Goal: Use online tool/utility: Utilize a website feature to perform a specific function

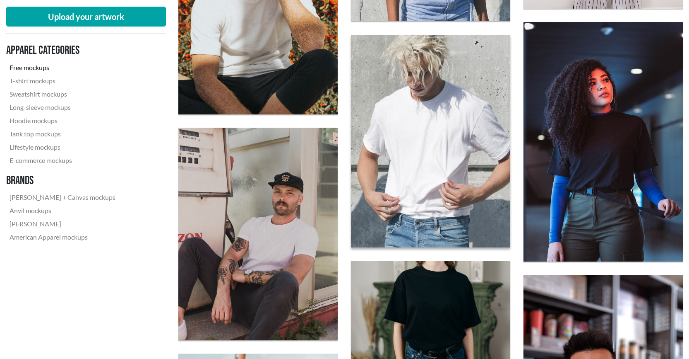
scroll to position [787, 0]
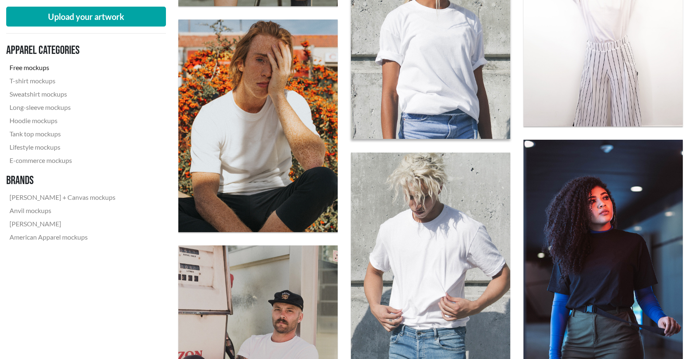
click at [443, 60] on img at bounding box center [430, 33] width 175 height 234
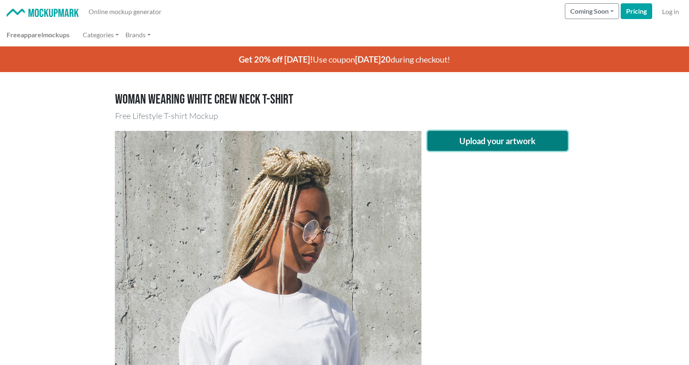
click at [496, 146] on button "Upload your artwork" at bounding box center [498, 141] width 141 height 20
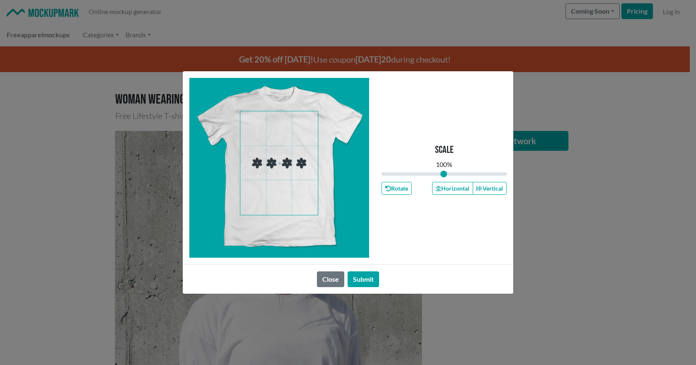
click at [261, 164] on span at bounding box center [278, 163] width 77 height 104
drag, startPoint x: 444, startPoint y: 175, endPoint x: 410, endPoint y: 177, distance: 34.0
click at [410, 177] on input "range" at bounding box center [443, 173] width 125 height 9
click at [303, 133] on span at bounding box center [278, 163] width 77 height 104
drag, startPoint x: 413, startPoint y: 172, endPoint x: 405, endPoint y: 172, distance: 8.3
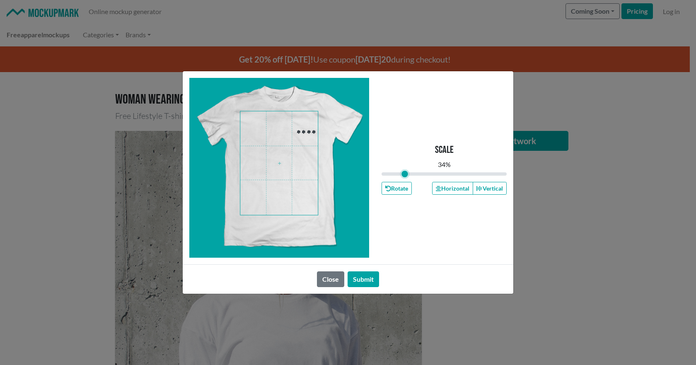
type input "0.34"
click at [405, 172] on input "range" at bounding box center [443, 173] width 125 height 9
drag, startPoint x: 357, startPoint y: 277, endPoint x: 649, endPoint y: 162, distance: 313.6
click at [357, 277] on button "Submit" at bounding box center [362, 279] width 31 height 16
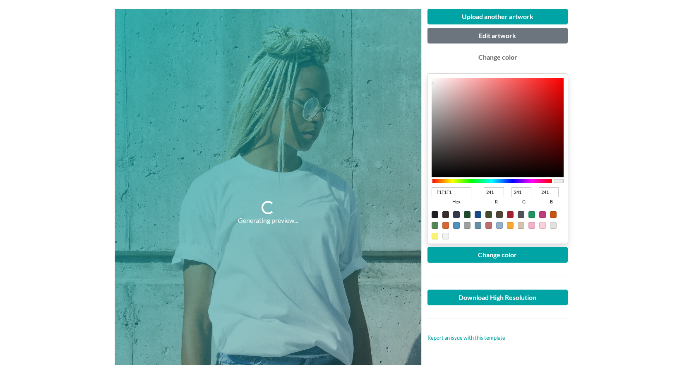
scroll to position [124, 0]
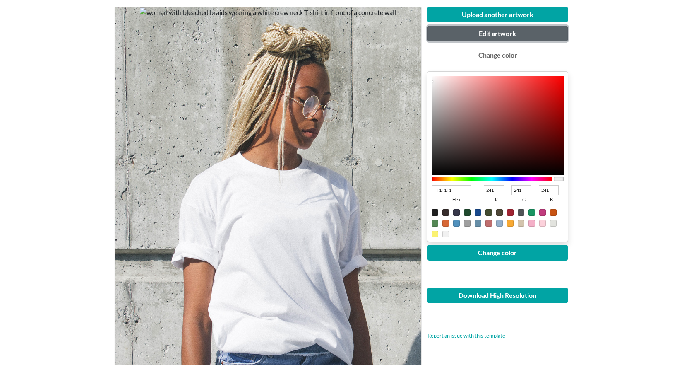
click at [526, 33] on button "Edit artwork" at bounding box center [498, 34] width 141 height 16
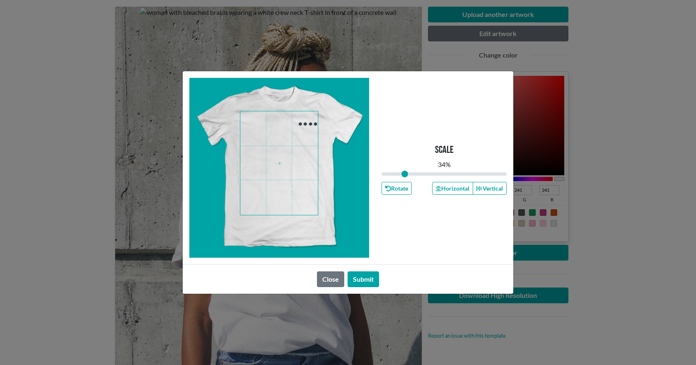
click at [312, 123] on span at bounding box center [278, 163] width 77 height 104
drag, startPoint x: 372, startPoint y: 279, endPoint x: 373, endPoint y: 274, distance: 5.2
click at [372, 279] on button "Submit" at bounding box center [362, 279] width 31 height 16
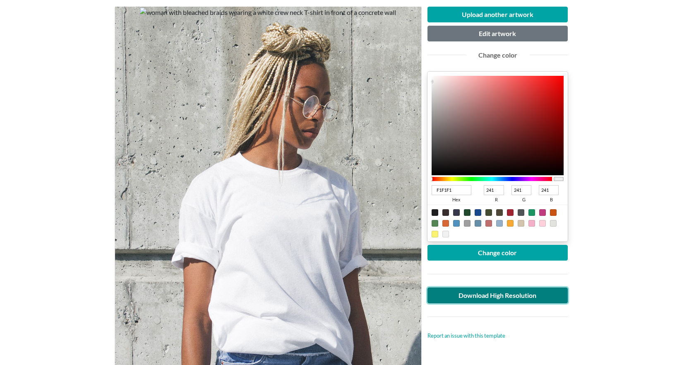
click at [533, 295] on link "Download High Resolution" at bounding box center [498, 295] width 141 height 16
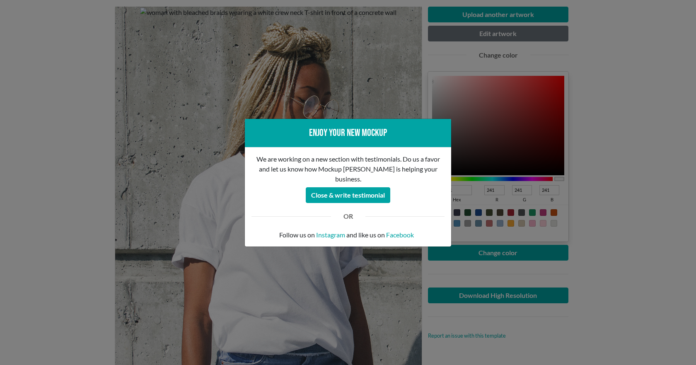
click at [611, 174] on div "Enjoy your new mockup We are working on a new section with testimonials. Do us …" at bounding box center [348, 182] width 696 height 365
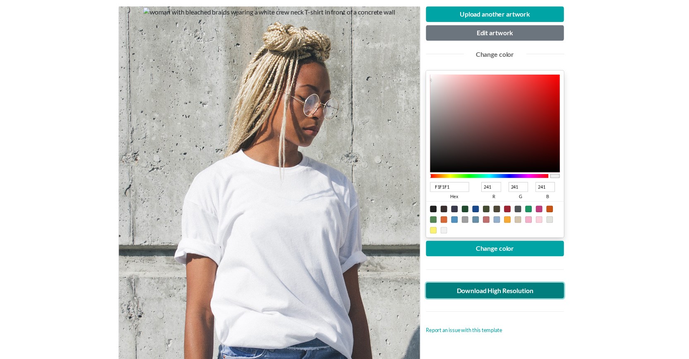
scroll to position [0, 0]
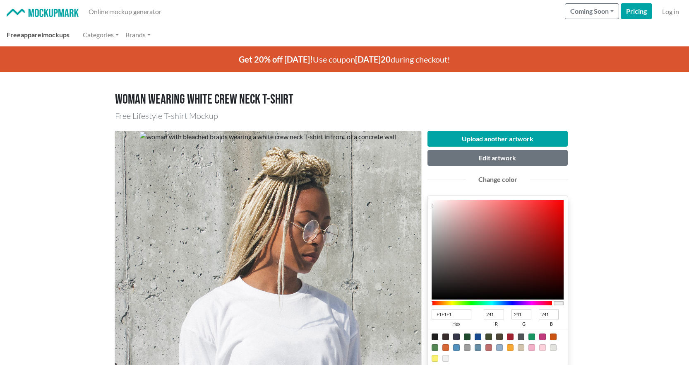
click at [50, 30] on link "Free apparel mockups" at bounding box center [38, 35] width 70 height 17
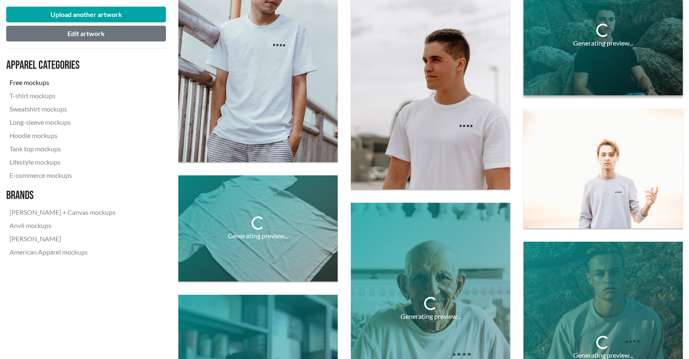
scroll to position [621, 0]
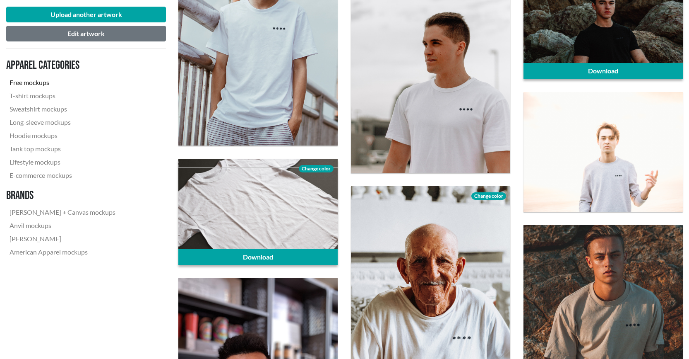
click at [318, 166] on span "Change color" at bounding box center [316, 168] width 35 height 7
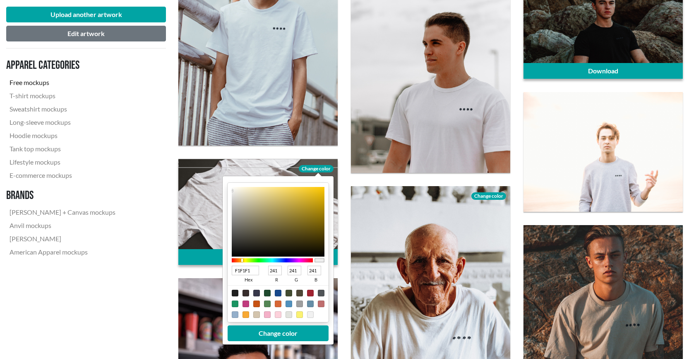
click at [242, 259] on div at bounding box center [272, 260] width 81 height 4
type input "E3DFCF"
type input "227"
type input "223"
type input "207"
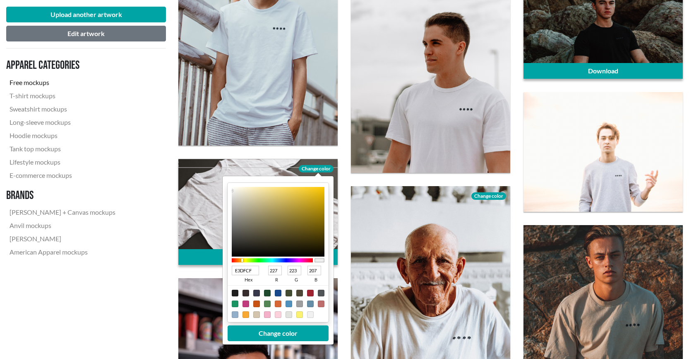
click at [240, 194] on div at bounding box center [278, 222] width 93 height 70
type input "F1EAD0"
type input "241"
type input "234"
type input "208"
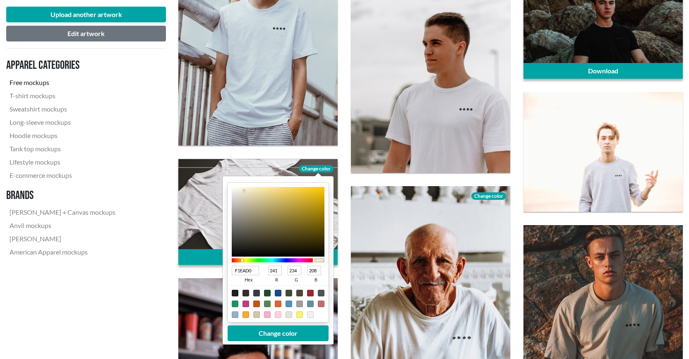
type input "F2EBD1"
type input "242"
type input "235"
type input "209"
type input "FDF6DA"
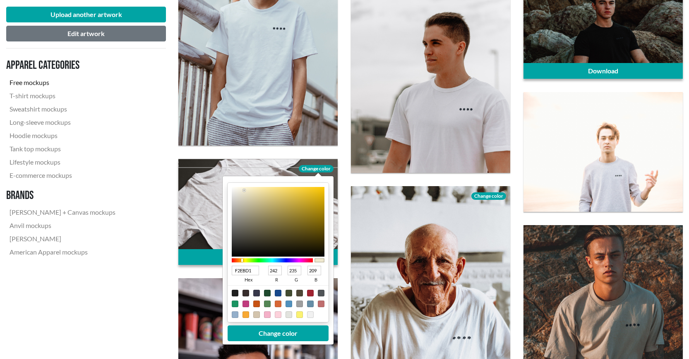
type input "253"
type input "246"
type input "218"
type input "FFF8DB"
type input "255"
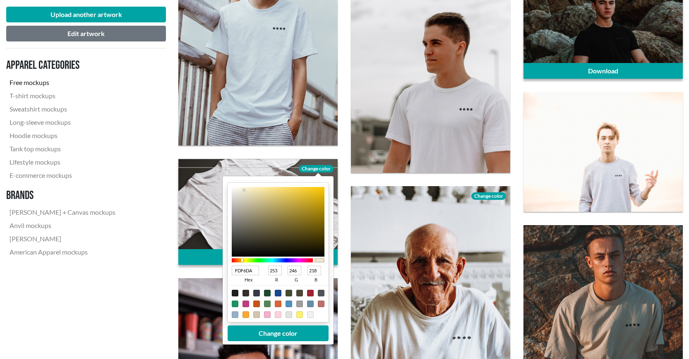
type input "248"
type input "219"
type input "FFF8DC"
type input "220"
type input "FFF8DD"
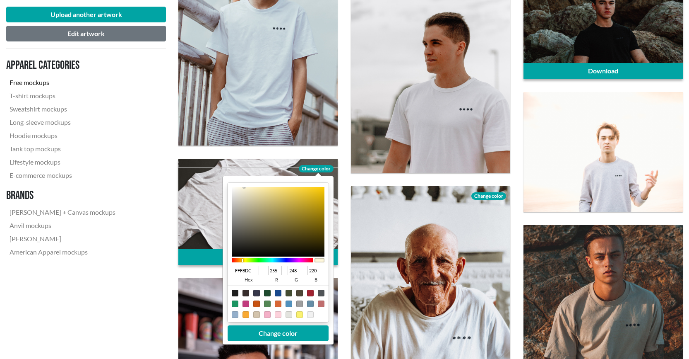
type input "221"
type input "FFF8DE"
type input "222"
type input "FDF7DF"
type input "253"
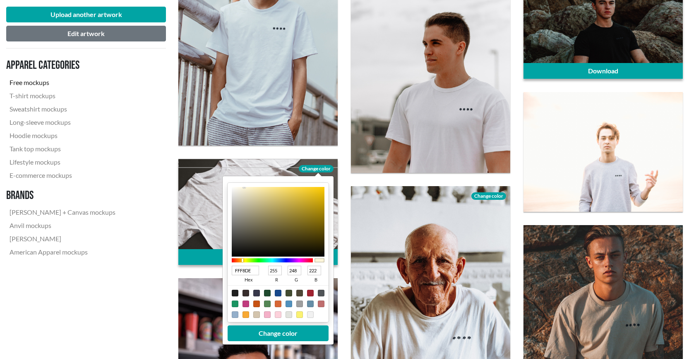
type input "247"
type input "223"
type input "FDF7E0"
type input "224"
type input "FCF6DF"
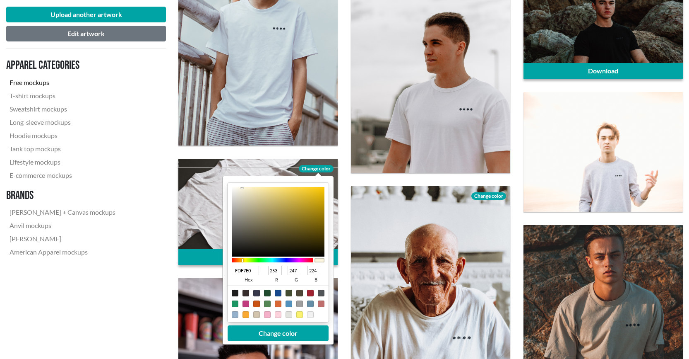
type input "252"
type input "246"
type input "223"
type input "F4EED8"
type input "244"
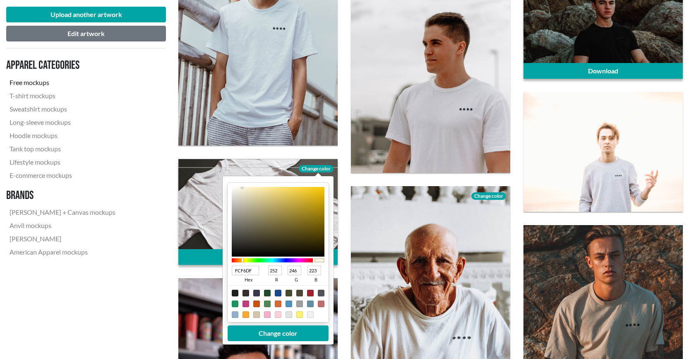
type input "238"
type input "216"
type input "EBE6D2"
type input "235"
type input "230"
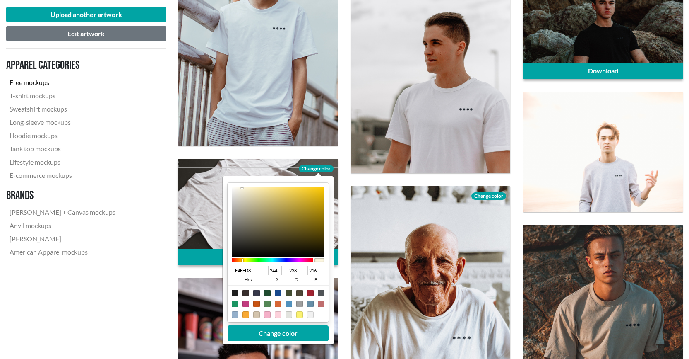
type input "210"
type input "E0DCCC"
type input "224"
type input "220"
type input "204"
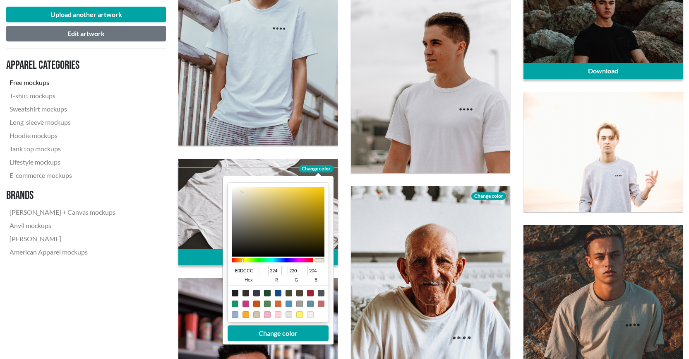
type input "DAD7CC"
type input "218"
type input "215"
type input "D6D3CA"
type input "214"
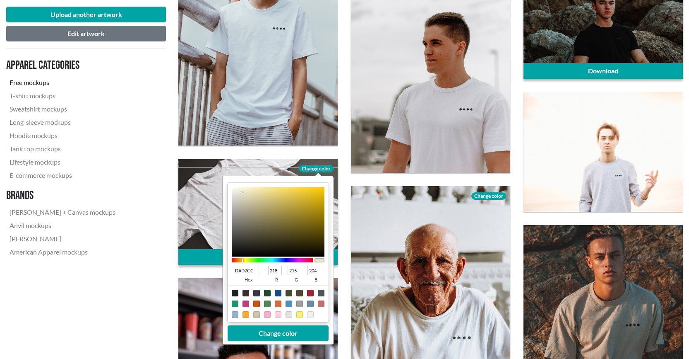
type input "211"
type input "202"
type input "D6D5D3"
type input "213"
type input "211"
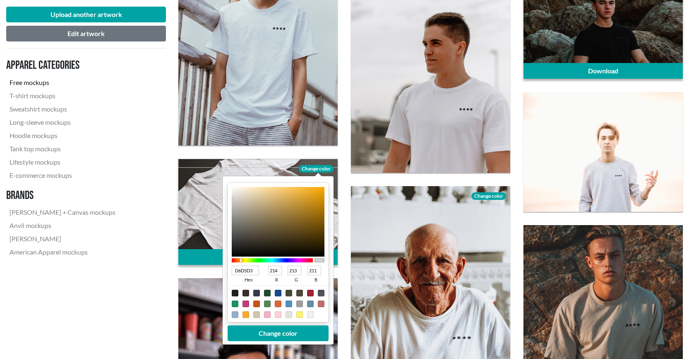
type input "D6D6D6"
type input "214"
type input "D4D4D4"
type input "212"
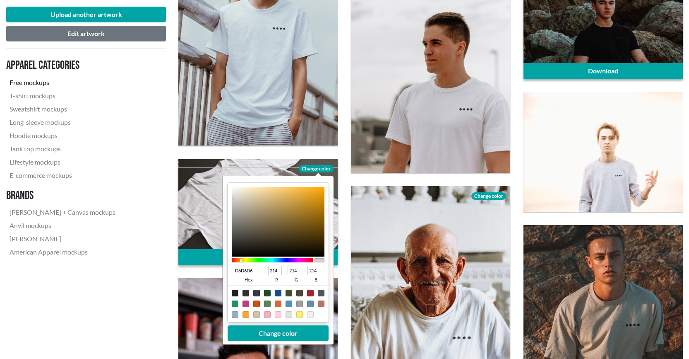
type input "212"
type input "8E897E"
type input "142"
type input "137"
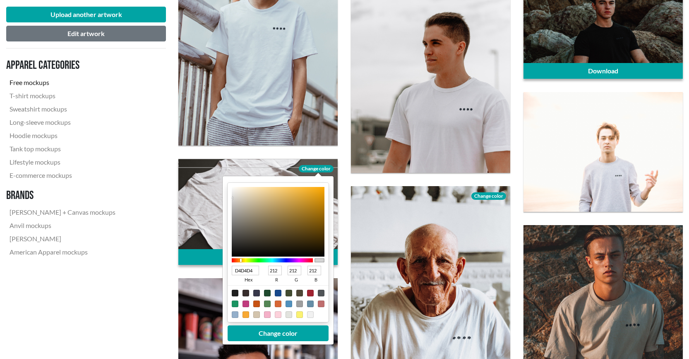
type input "126"
type input "6B5C39"
type input "107"
type input "92"
type input "57"
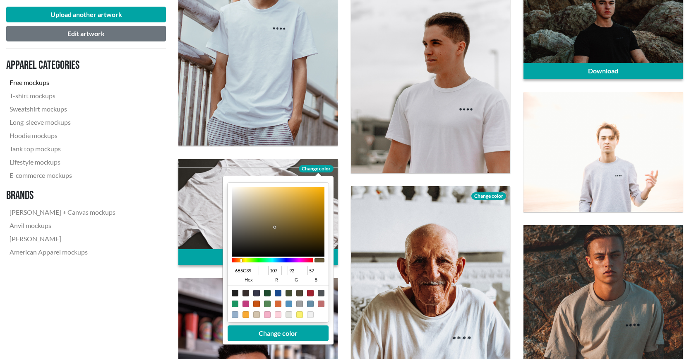
type input "70571E"
type input "112"
type input "87"
type input "30"
type input "79580D"
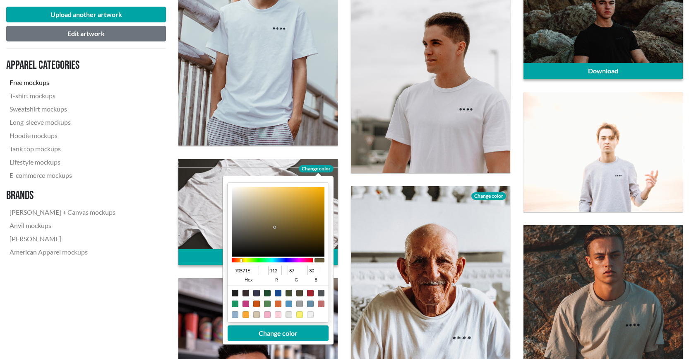
type input "121"
type input "88"
type input "13"
type input "815D0B"
type input "129"
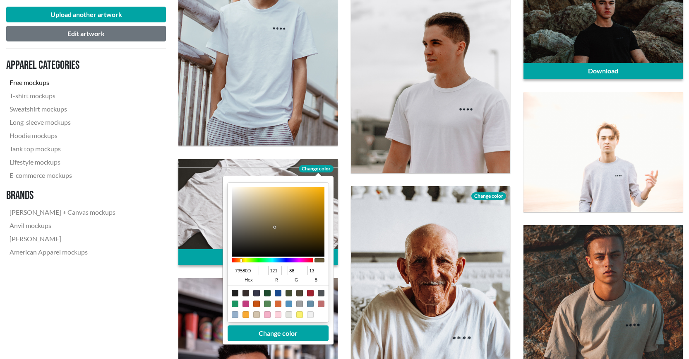
type input "93"
type input "11"
type input "825E0B"
type input "130"
type input "94"
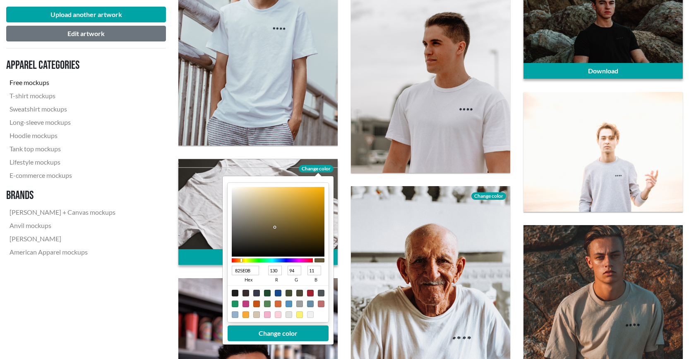
type input "825E0A"
type input "10"
type input "644808"
type input "100"
type input "72"
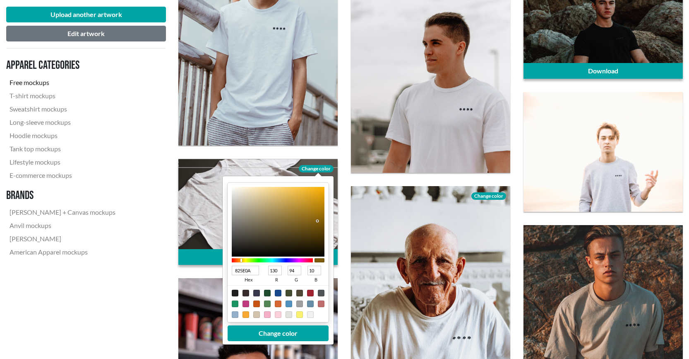
type input "8"
type input "181203"
type input "24"
type input "18"
type input "3"
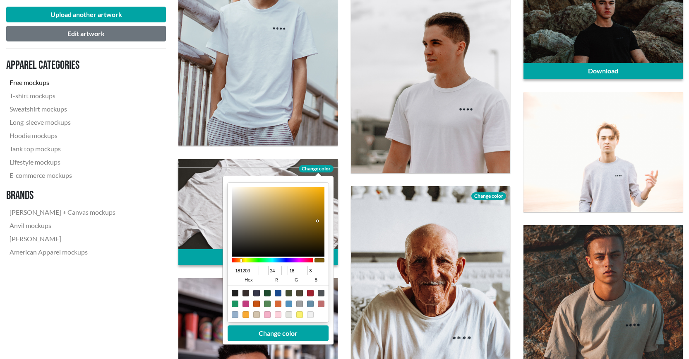
type input "100C03"
type input "16"
type input "12"
type input "191406"
type input "25"
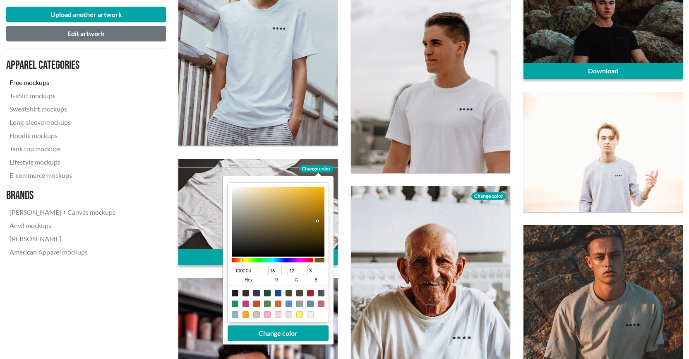
type input "20"
type input "6"
type input "2C240E"
type input "44"
type input "36"
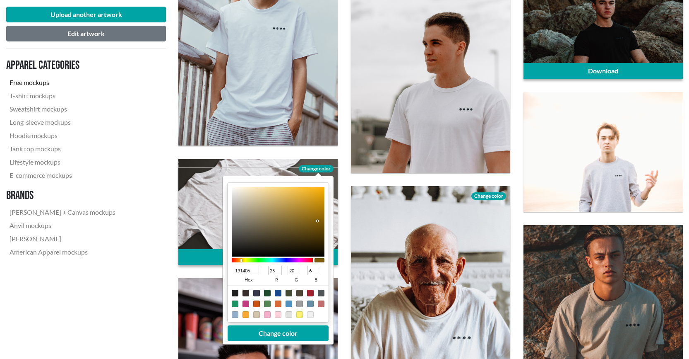
type input "14"
type input "352B11"
type input "53"
type input "43"
type input "17"
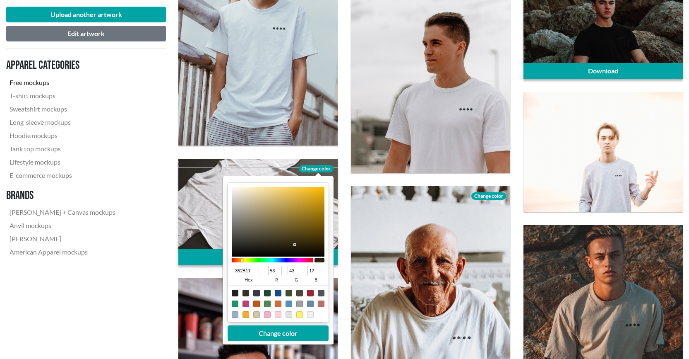
type input "443716"
type input "68"
type input "55"
type input "22"
type input "453816"
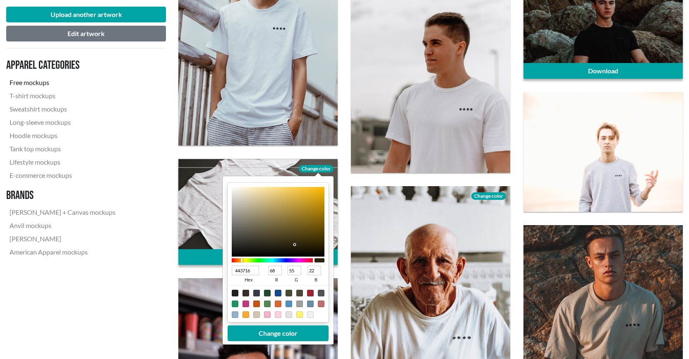
type input "69"
type input "56"
type input "4F4019"
type input "79"
type input "64"
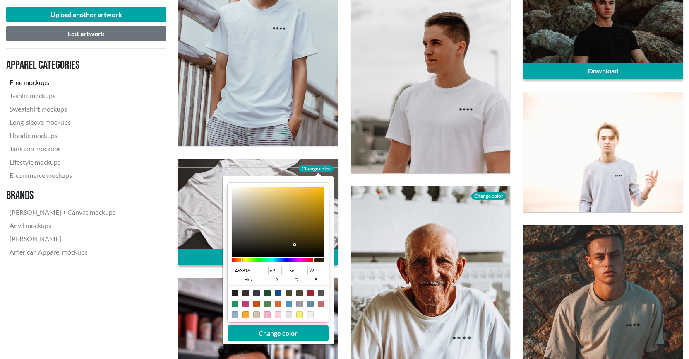
type input "25"
type input "5C4A1B"
type input "92"
type input "74"
type input "27"
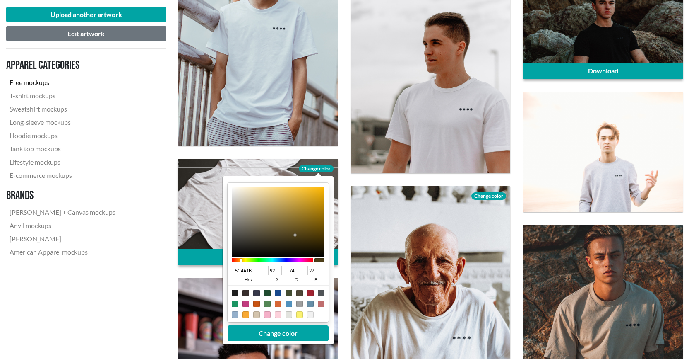
drag, startPoint x: 244, startPoint y: 190, endPoint x: 297, endPoint y: 231, distance: 66.8
click at [297, 231] on div at bounding box center [278, 222] width 93 height 70
type input "815E05"
type input "129"
type input "94"
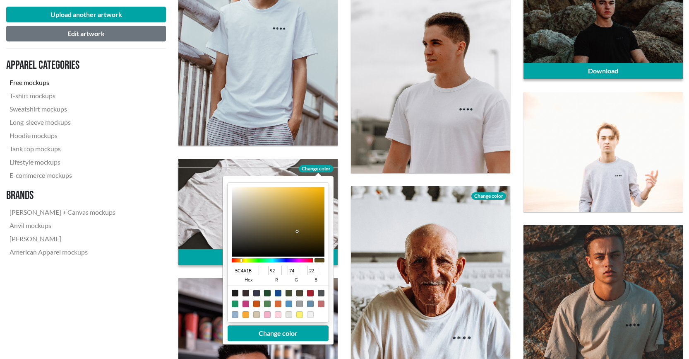
type input "5"
click at [321, 221] on div at bounding box center [278, 222] width 93 height 70
type input "DAA51F"
type input "218"
type input "165"
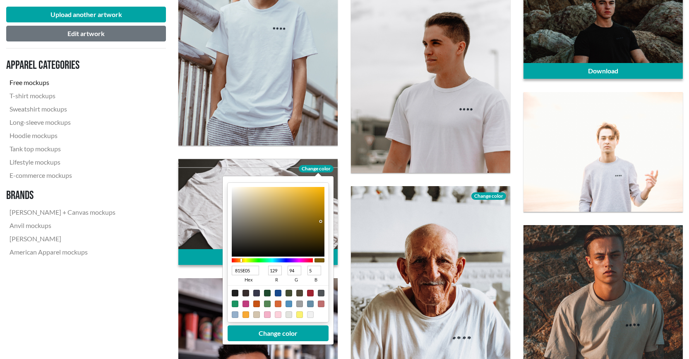
type input "31"
drag, startPoint x: 311, startPoint y: 197, endPoint x: 314, endPoint y: 190, distance: 6.7
click at [311, 196] on div at bounding box center [278, 222] width 93 height 70
type input "DCA61F"
type input "220"
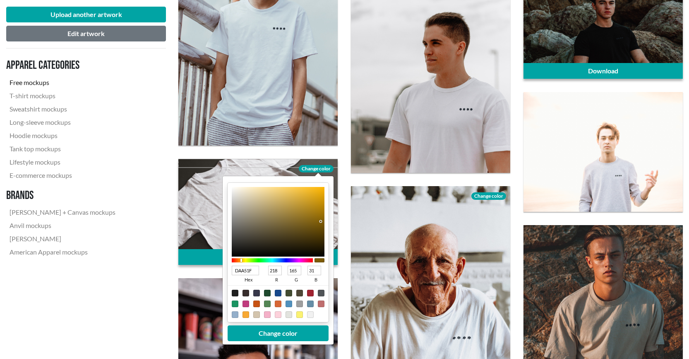
type input "166"
type input "FDBC18"
type input "253"
type input "188"
type input "24"
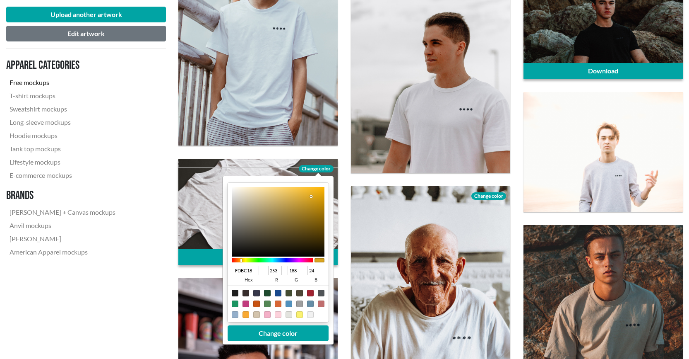
click at [316, 187] on div at bounding box center [278, 222] width 93 height 70
type input "FCF1D7"
type input "252"
type input "241"
type input "215"
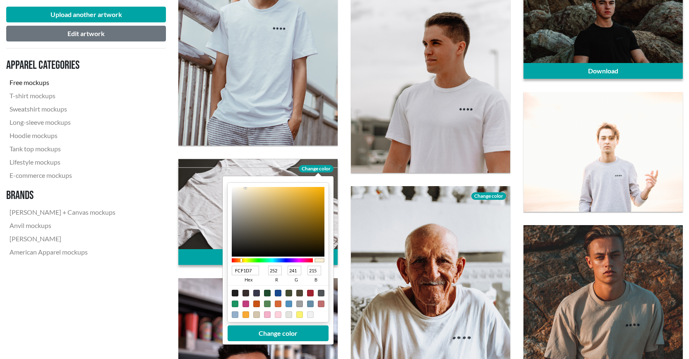
click at [245, 188] on div at bounding box center [278, 222] width 93 height 70
type input "F9F3E7"
type input "249"
type input "243"
type input "231"
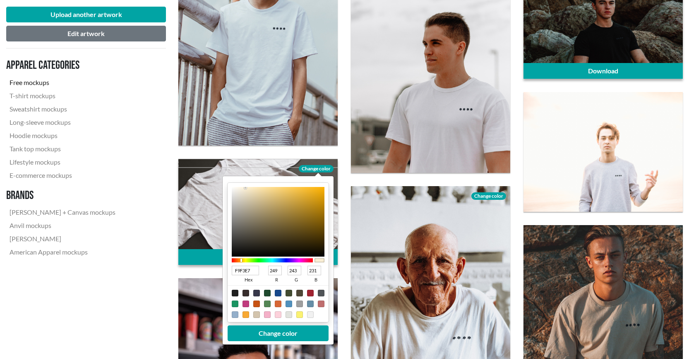
click at [238, 188] on div at bounding box center [278, 222] width 93 height 70
type input "E2D6BE"
type input "226"
type input "214"
type input "190"
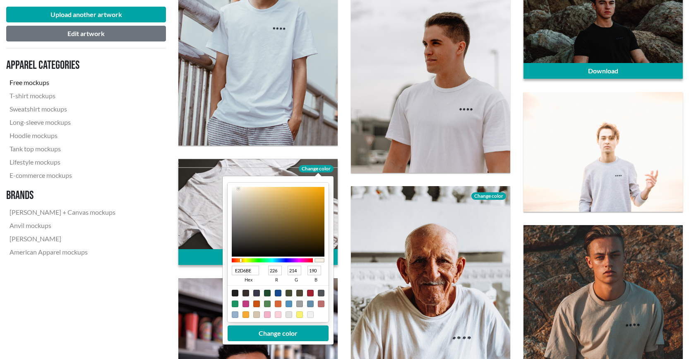
type input "E3D7BE"
type input "227"
type input "215"
click at [247, 194] on div at bounding box center [278, 222] width 93 height 70
type input "E8DDC5"
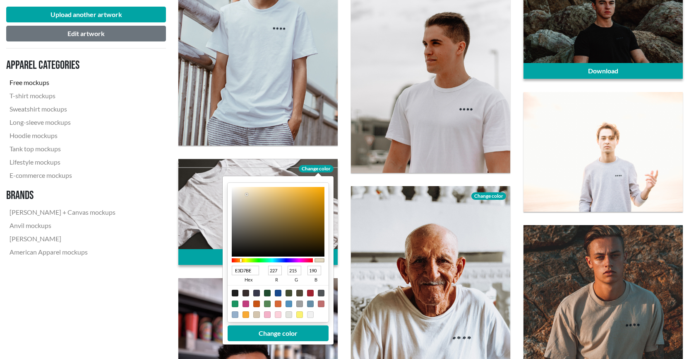
type input "232"
type input "221"
type input "197"
click at [246, 193] on div at bounding box center [278, 222] width 93 height 70
click at [306, 333] on button "Change color" at bounding box center [278, 333] width 101 height 16
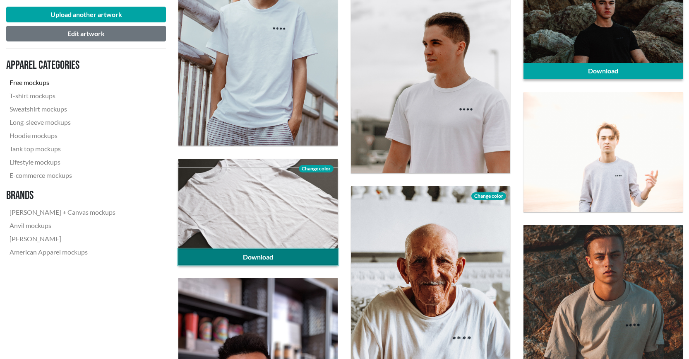
click at [265, 255] on link "Download" at bounding box center [257, 257] width 159 height 16
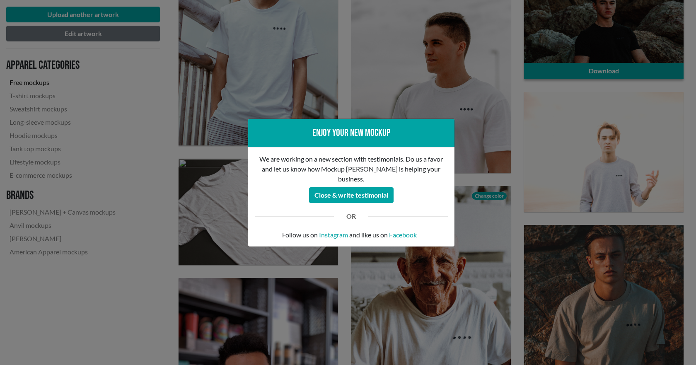
click at [430, 213] on div at bounding box center [408, 217] width 92 height 14
click at [153, 223] on div "Enjoy your new mockup We are working on a new section with testimonials. Do us …" at bounding box center [348, 182] width 696 height 365
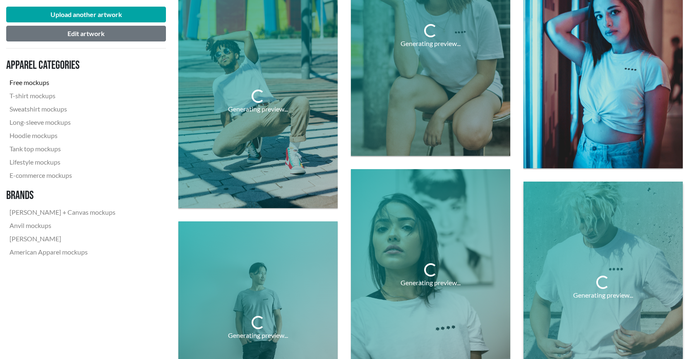
scroll to position [1532, 0]
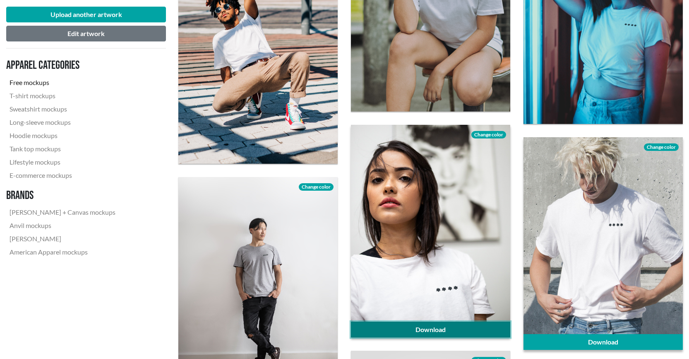
click at [465, 331] on link "Download" at bounding box center [430, 329] width 159 height 16
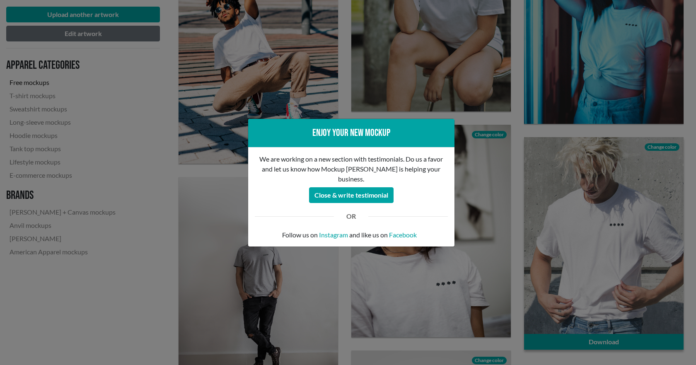
click at [483, 242] on div "Enjoy your new mockup We are working on a new section with testimonials. Do us …" at bounding box center [348, 182] width 696 height 365
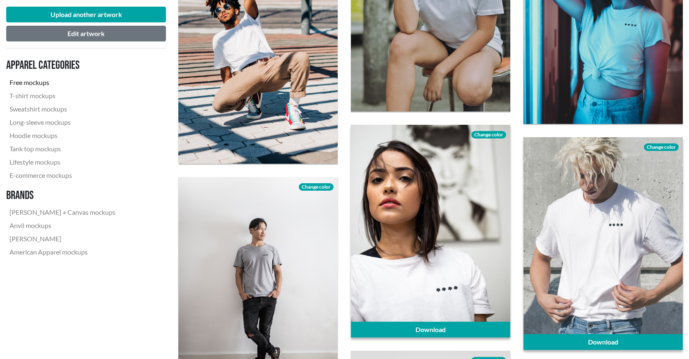
click at [490, 136] on span "Change color" at bounding box center [489, 134] width 35 height 7
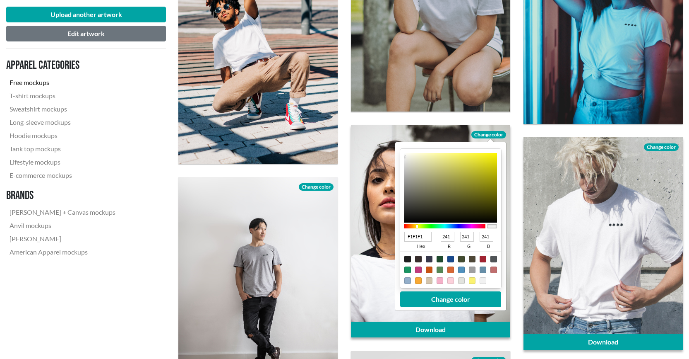
click at [417, 226] on div at bounding box center [445, 226] width 81 height 4
click at [482, 282] on div at bounding box center [483, 280] width 7 height 7
click at [463, 279] on div at bounding box center [461, 280] width 7 height 7
type input "E2E3DE"
type input "226"
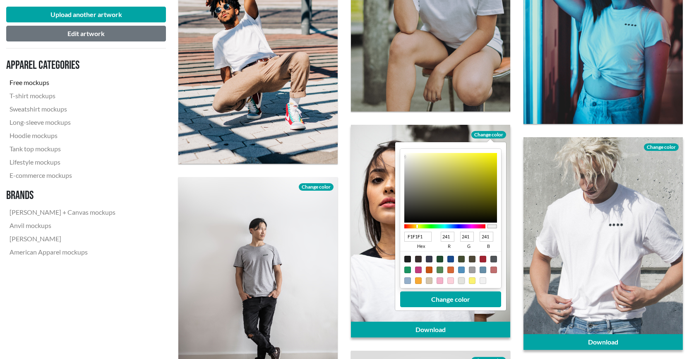
type input "227"
type input "222"
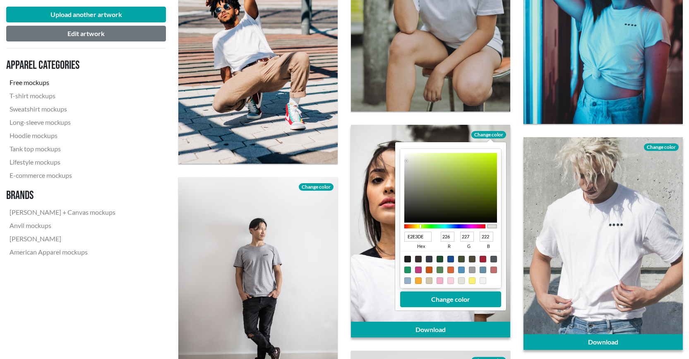
type input "E3E3DE"
type input "227"
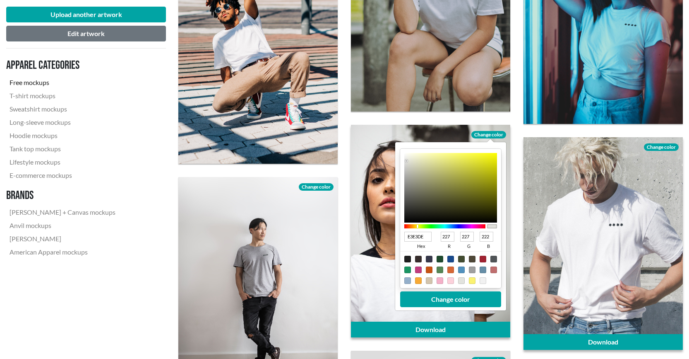
click at [417, 225] on div at bounding box center [445, 226] width 81 height 4
type input "EFEFD7"
type input "239"
type input "215"
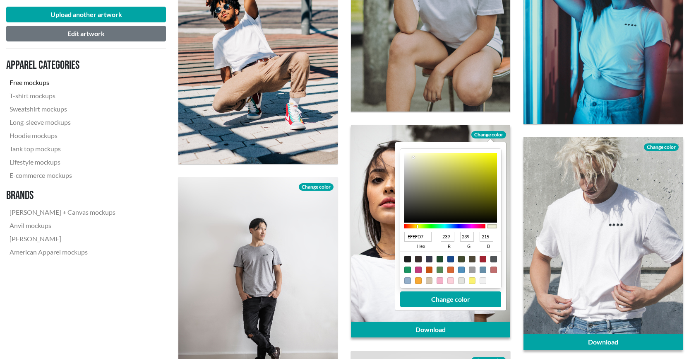
click at [413, 157] on div at bounding box center [451, 188] width 93 height 70
click at [462, 297] on button "Change color" at bounding box center [450, 299] width 101 height 16
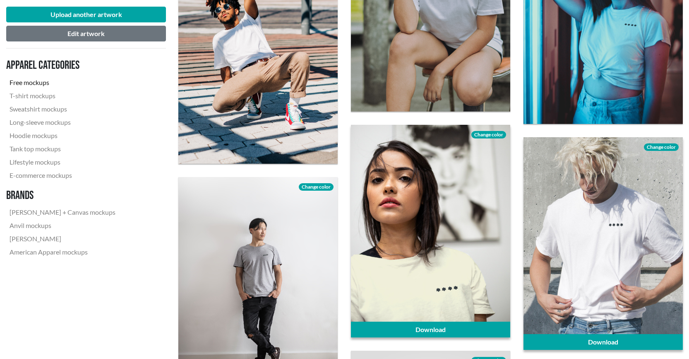
click at [496, 130] on div "Change color" at bounding box center [488, 134] width 43 height 18
click at [496, 133] on span "Change color" at bounding box center [489, 134] width 35 height 7
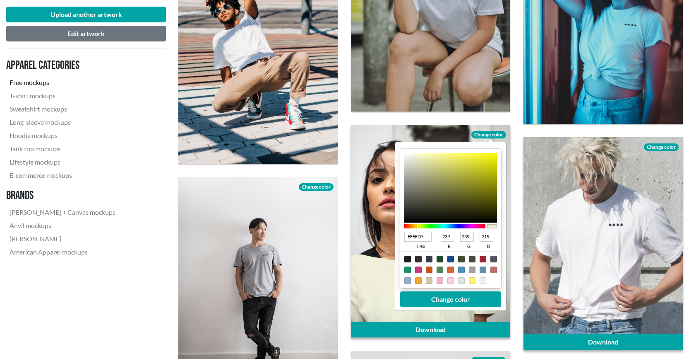
type input "EDEDD3"
type input "237"
type input "211"
type input "EFEFD4"
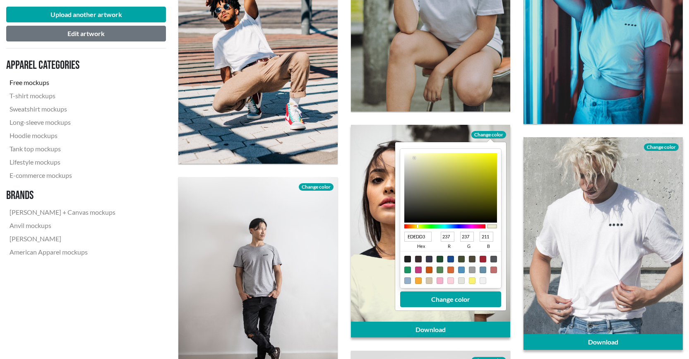
type input "239"
type input "212"
type input "EFEFD6"
type input "214"
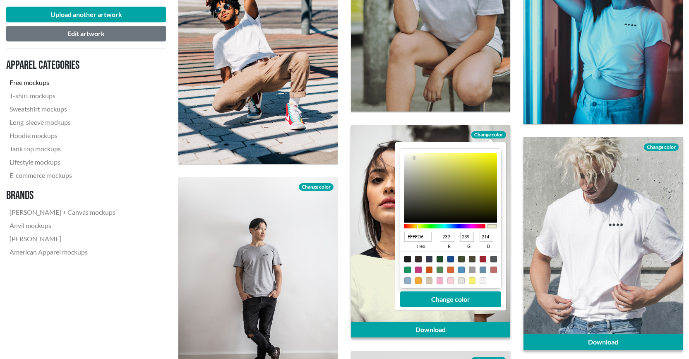
type input "EFEFD7"
type input "215"
type input "EFEFD8"
type input "216"
type input "EFEFD9"
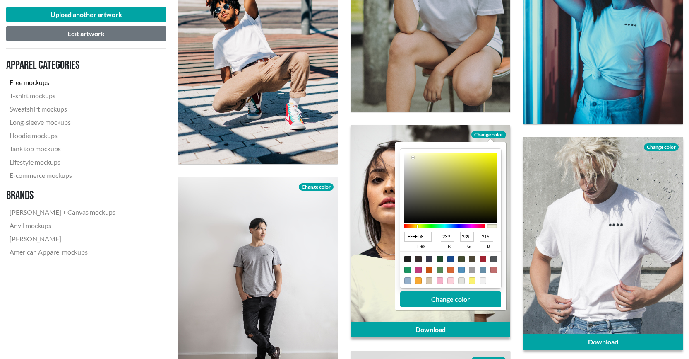
type input "217"
type input "EFEFDB"
type input "219"
type input "EFEFDC"
type input "220"
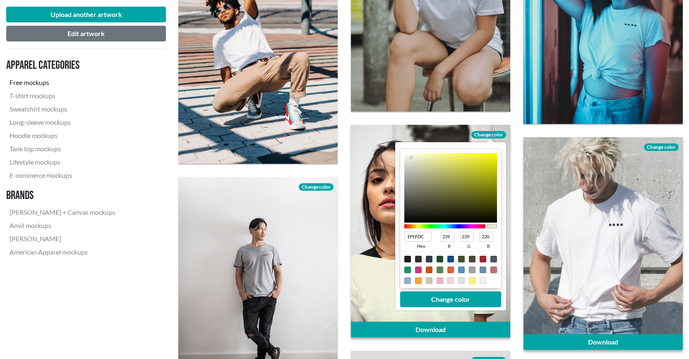
type input "F0F0DF"
type input "240"
type input "223"
type input "F2F2E3"
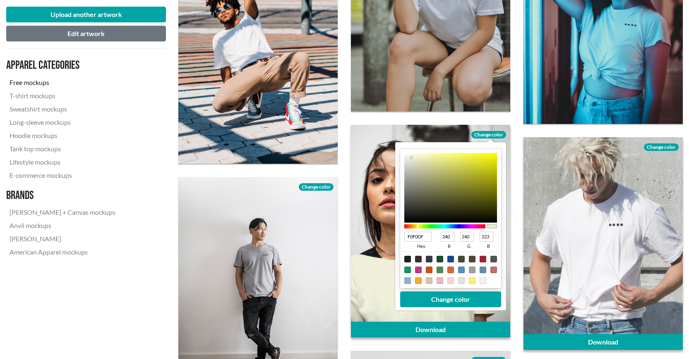
type input "242"
click at [412, 156] on div at bounding box center [413, 157] width 2 height 2
click at [428, 281] on div at bounding box center [429, 280] width 7 height 7
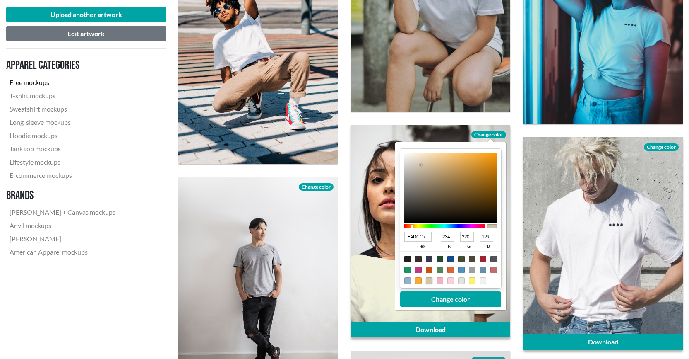
click at [418, 159] on div at bounding box center [451, 188] width 93 height 70
click at [413, 158] on div at bounding box center [451, 188] width 93 height 70
click at [412, 155] on div at bounding box center [451, 188] width 93 height 70
click at [460, 302] on button "Change color" at bounding box center [450, 299] width 101 height 16
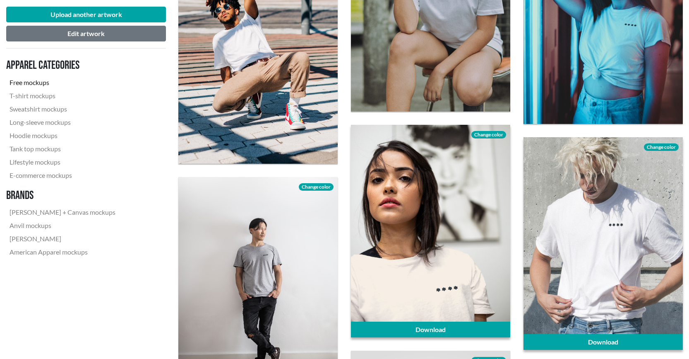
click at [502, 133] on span "Change color" at bounding box center [489, 134] width 35 height 7
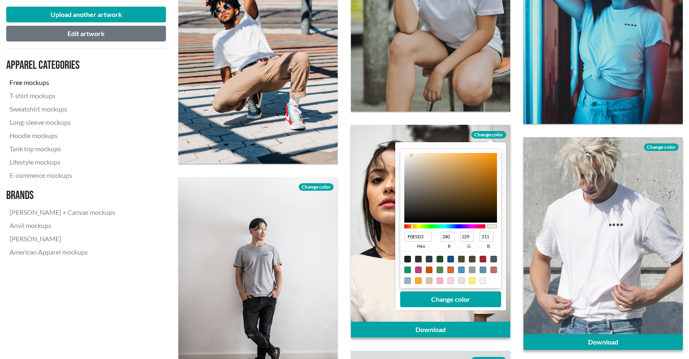
click at [415, 157] on div at bounding box center [451, 188] width 93 height 70
click at [481, 304] on button "Change color" at bounding box center [450, 299] width 101 height 16
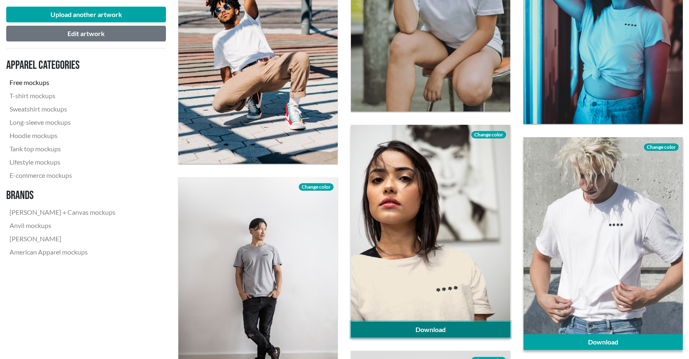
click at [446, 330] on link "Download" at bounding box center [430, 329] width 159 height 16
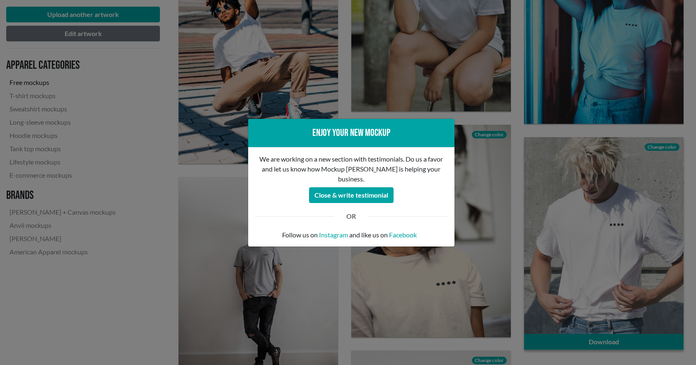
click at [505, 208] on div "Enjoy your new mockup We are working on a new section with testimonials. Do us …" at bounding box center [348, 182] width 696 height 365
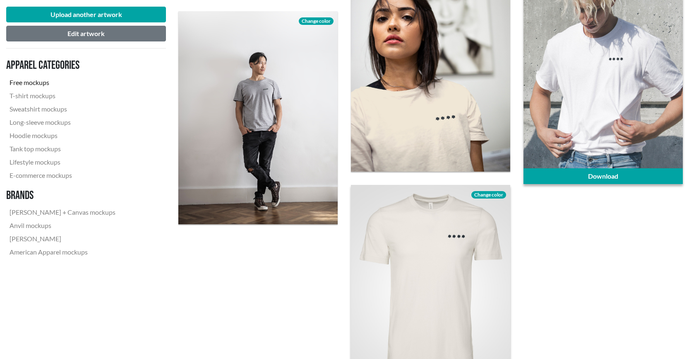
scroll to position [1739, 0]
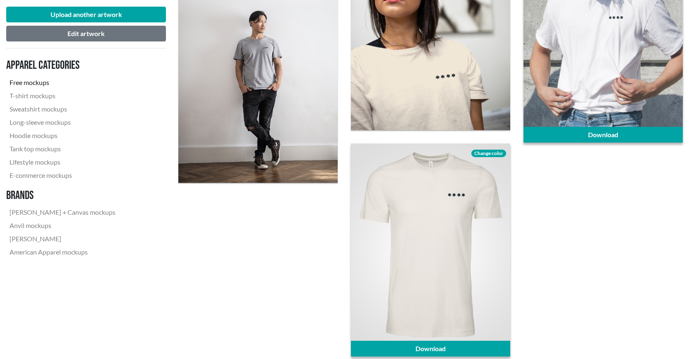
click at [491, 155] on span "Change color" at bounding box center [489, 152] width 35 height 7
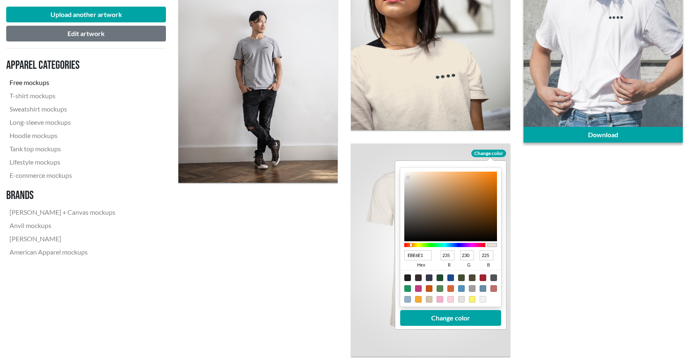
drag, startPoint x: 551, startPoint y: 186, endPoint x: 477, endPoint y: 69, distance: 137.9
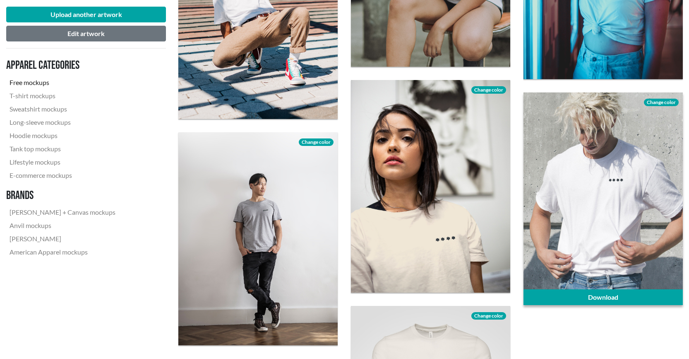
scroll to position [1573, 0]
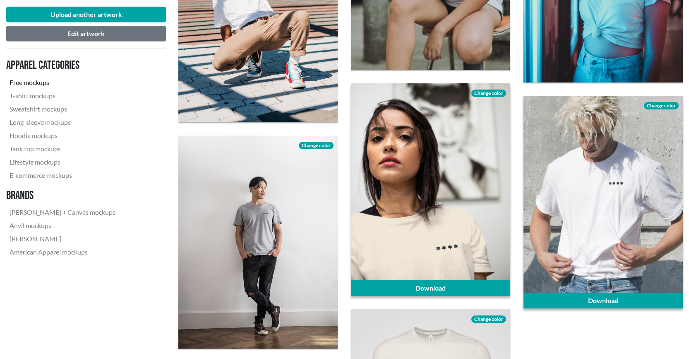
click at [488, 95] on span "Change color" at bounding box center [489, 92] width 35 height 7
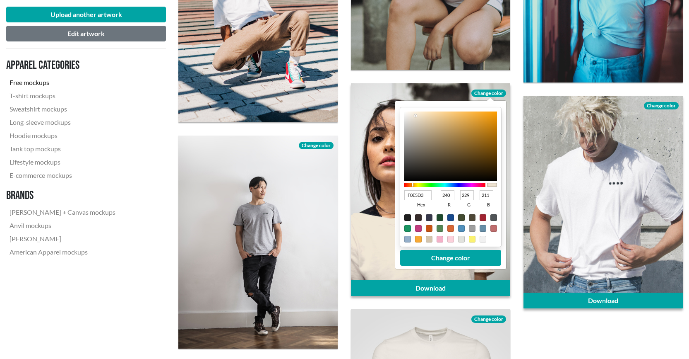
drag, startPoint x: 427, startPoint y: 195, endPoint x: 389, endPoint y: 190, distance: 37.9
click at [389, 190] on div "Download Change color F0E5D3 hex 240 r 229 g 211 b 100 a Change color" at bounding box center [430, 189] width 159 height 212
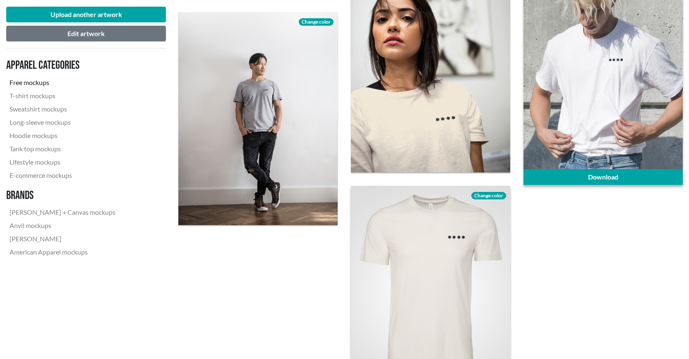
scroll to position [1781, 0]
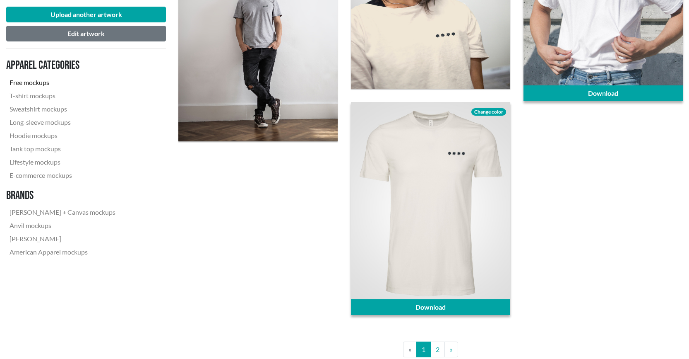
click at [491, 108] on span "Change color" at bounding box center [489, 111] width 35 height 7
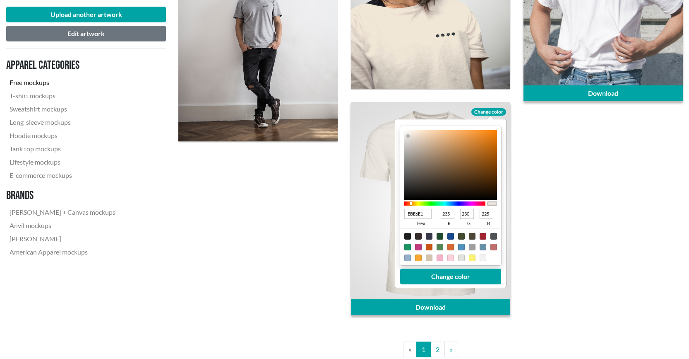
drag, startPoint x: 428, startPoint y: 212, endPoint x: 398, endPoint y: 207, distance: 30.6
click at [398, 208] on div "EBE6E1 hex 235 r 230 g 225 b 100 a Change color" at bounding box center [450, 203] width 111 height 168
paste input "DO"
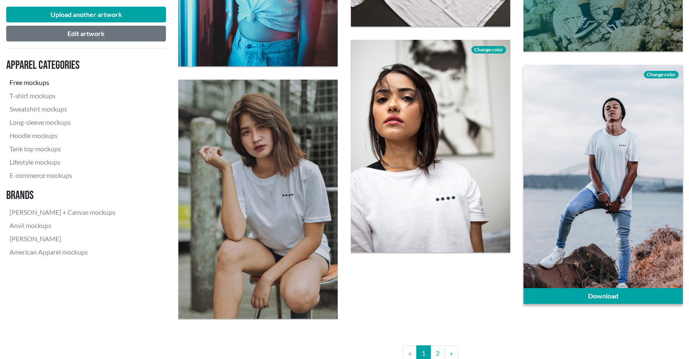
scroll to position [1698, 0]
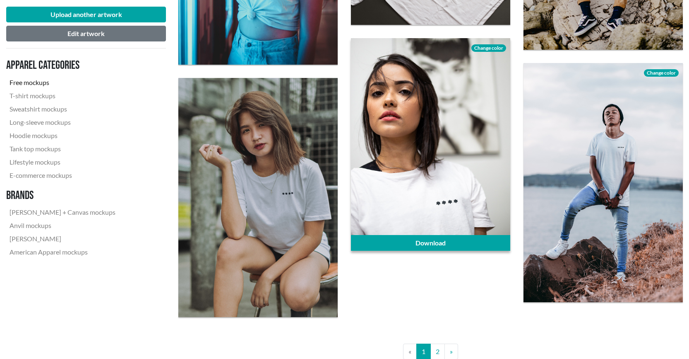
click at [484, 48] on span "Change color" at bounding box center [489, 47] width 35 height 7
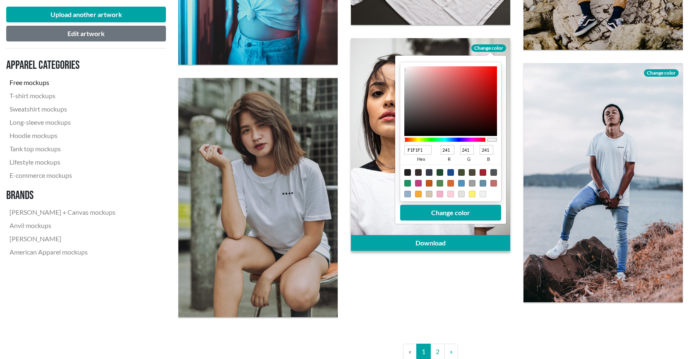
click at [426, 195] on div at bounding box center [429, 193] width 7 height 7
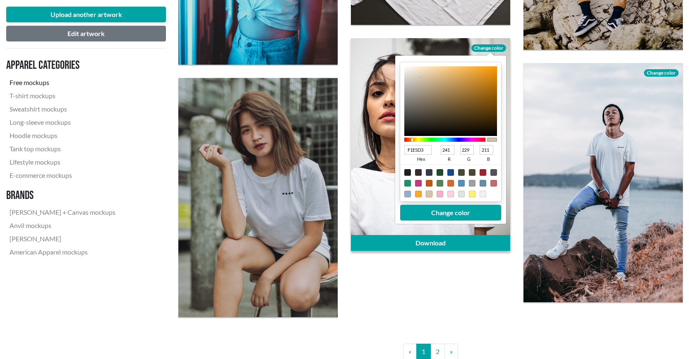
click at [416, 70] on div at bounding box center [451, 101] width 93 height 70
click at [467, 208] on button "Change color" at bounding box center [450, 213] width 101 height 16
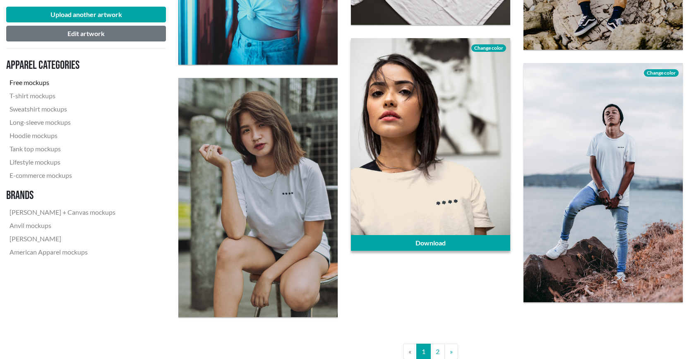
click at [498, 44] on span "Change color" at bounding box center [489, 47] width 35 height 7
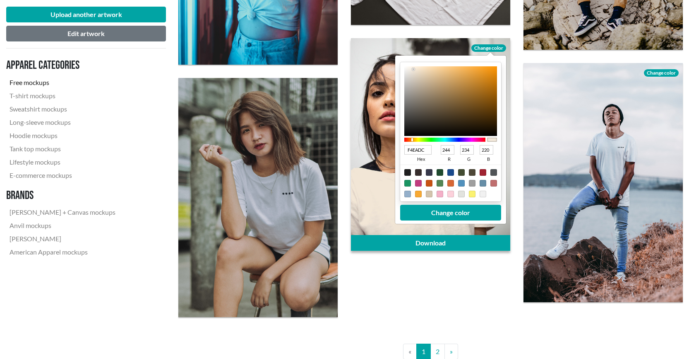
click at [413, 69] on div at bounding box center [451, 101] width 93 height 70
click at [424, 147] on input "F4EADC" at bounding box center [418, 150] width 27 height 10
click at [443, 211] on button "Change color" at bounding box center [450, 213] width 101 height 16
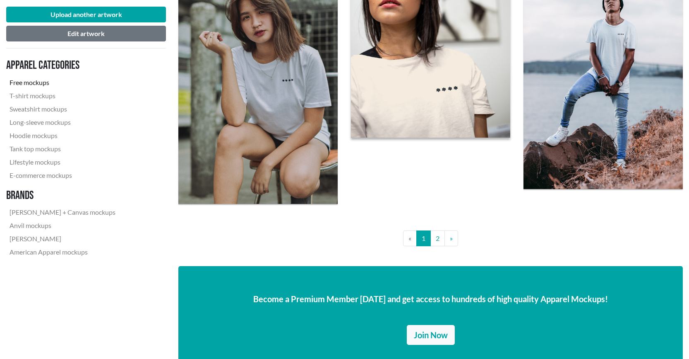
scroll to position [1822, 0]
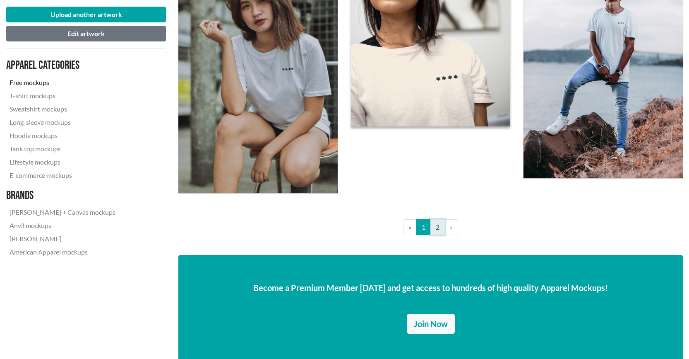
click at [438, 227] on link "2" at bounding box center [438, 227] width 14 height 16
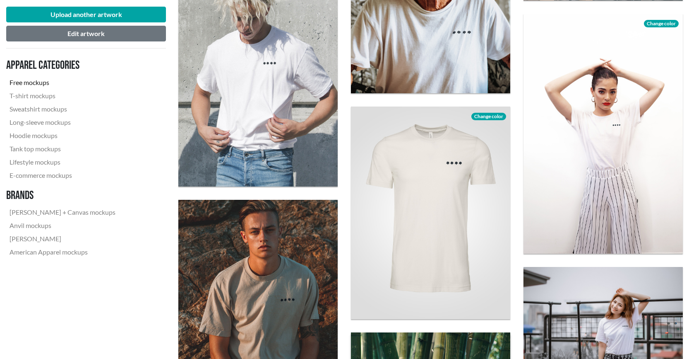
scroll to position [580, 0]
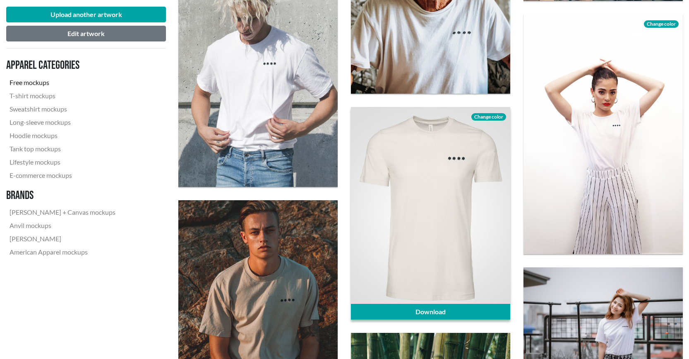
click at [497, 116] on span "Change color" at bounding box center [489, 116] width 35 height 7
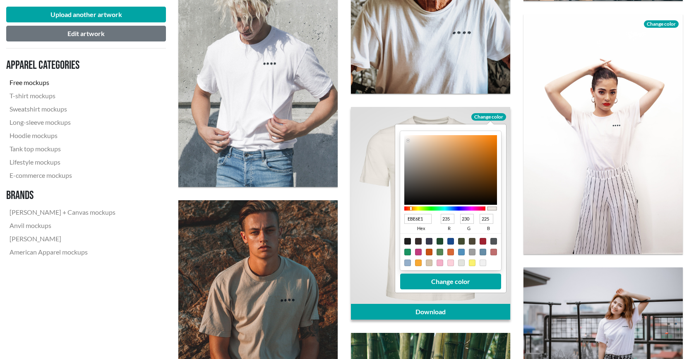
drag, startPoint x: 425, startPoint y: 217, endPoint x: 394, endPoint y: 217, distance: 31.5
click at [394, 217] on div "Download Change color EBE6E1 hex 235 r 230 g 225 b 100 a Change color" at bounding box center [430, 213] width 159 height 212
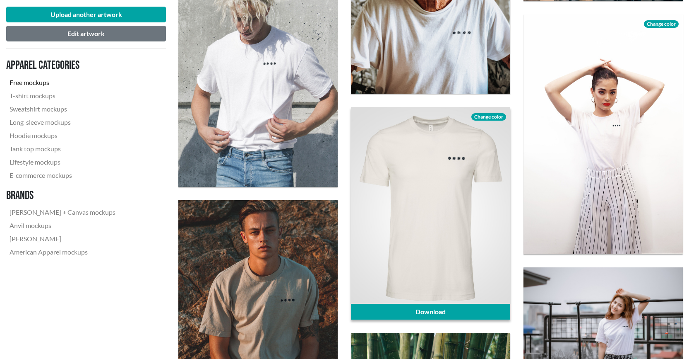
click at [499, 113] on span "Change color" at bounding box center [489, 116] width 35 height 7
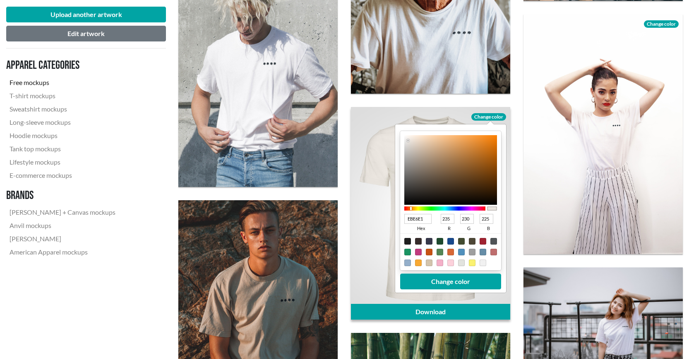
click at [428, 218] on input "EBE6E1" at bounding box center [418, 219] width 27 height 10
paste input "F4EADC"
click at [453, 280] on button "Change color" at bounding box center [450, 281] width 101 height 16
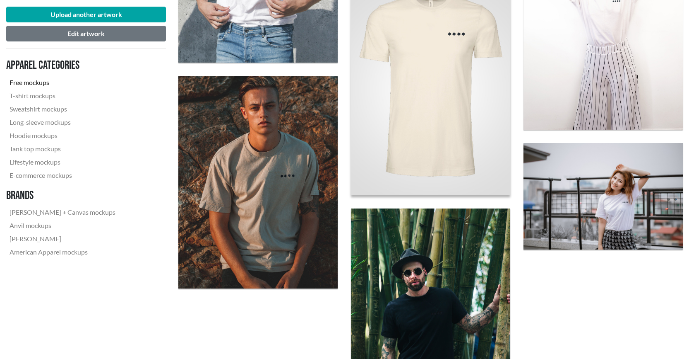
scroll to position [952, 0]
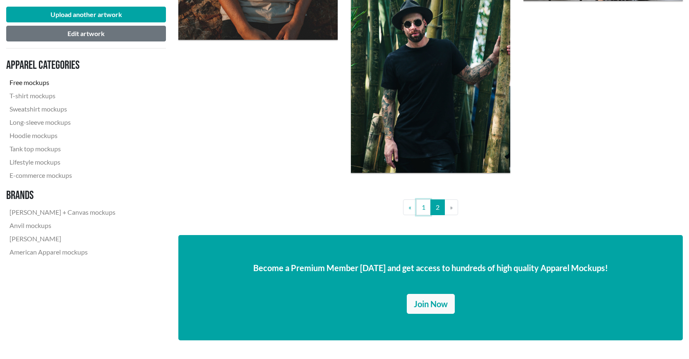
click at [428, 213] on link "1" at bounding box center [424, 207] width 14 height 16
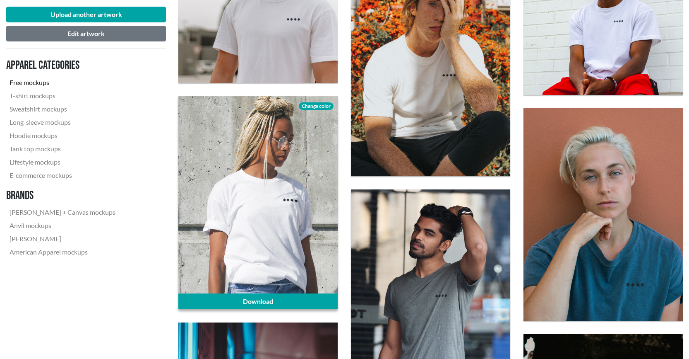
scroll to position [1201, 0]
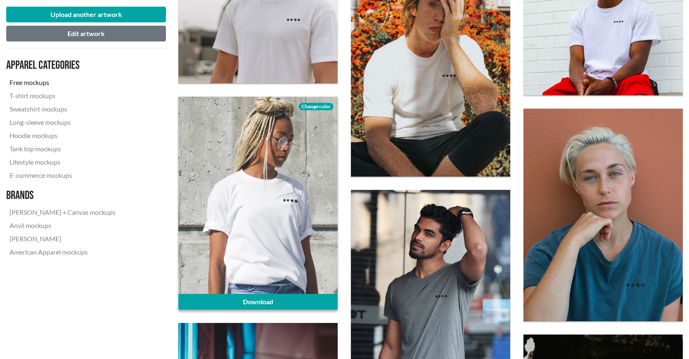
click at [311, 108] on span "Change color" at bounding box center [316, 106] width 35 height 7
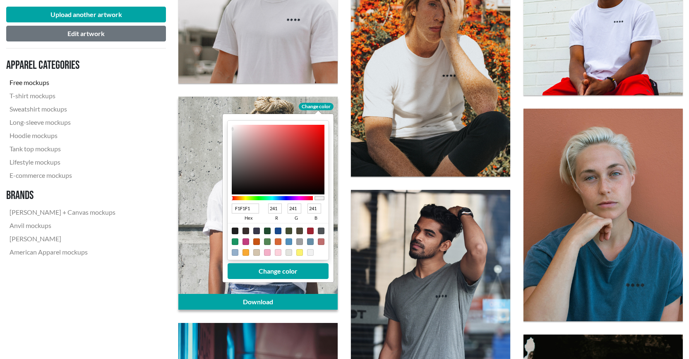
drag, startPoint x: 251, startPoint y: 211, endPoint x: 206, endPoint y: 205, distance: 45.1
click at [207, 206] on div "Download Change color F1F1F1 hex 241 r 241 g 241 b 100 a Change color" at bounding box center [257, 202] width 159 height 212
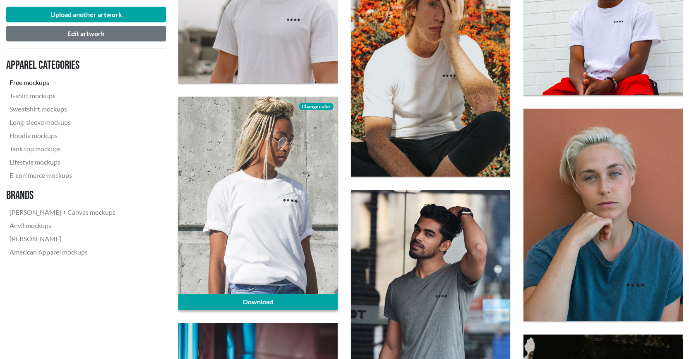
click at [321, 106] on span "Change color" at bounding box center [316, 106] width 35 height 7
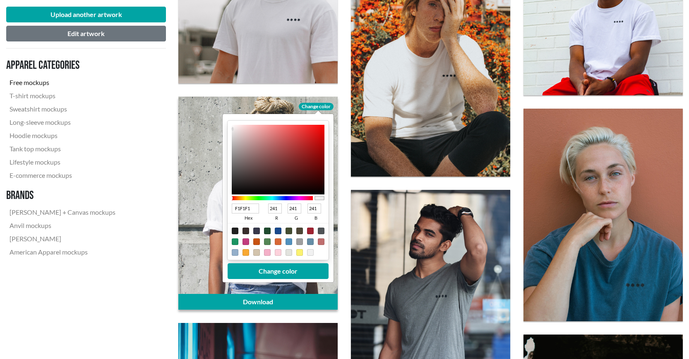
drag, startPoint x: 258, startPoint y: 208, endPoint x: 195, endPoint y: 203, distance: 63.1
click at [193, 204] on div "Download Change color F1F1F1 hex 241 r 241 g 241 b 100 a Change color" at bounding box center [257, 202] width 159 height 212
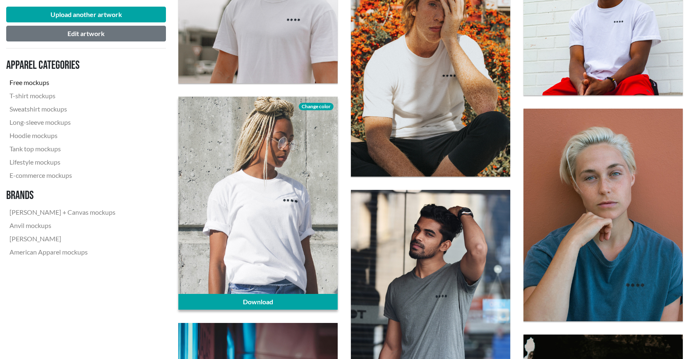
click at [322, 107] on span "Change color" at bounding box center [316, 106] width 35 height 7
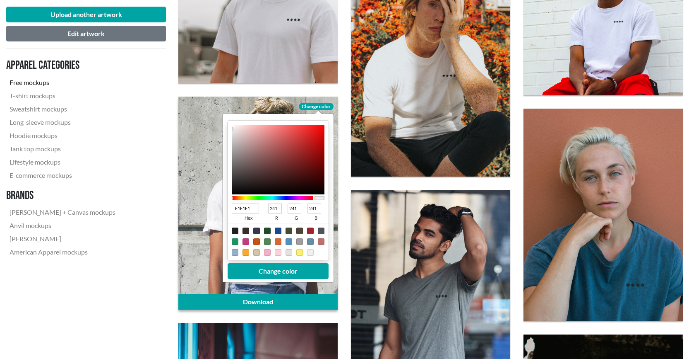
drag, startPoint x: 252, startPoint y: 209, endPoint x: 230, endPoint y: 206, distance: 22.5
click at [230, 206] on div "F1F1F1 hex 241 r 241 g 241 b 100 a" at bounding box center [278, 189] width 101 height 139
paste input "4EADC"
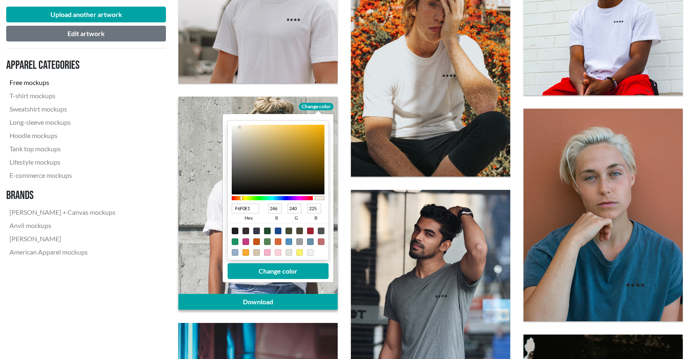
click at [240, 127] on div at bounding box center [240, 127] width 2 height 2
click at [278, 267] on button "Change color" at bounding box center [278, 271] width 101 height 16
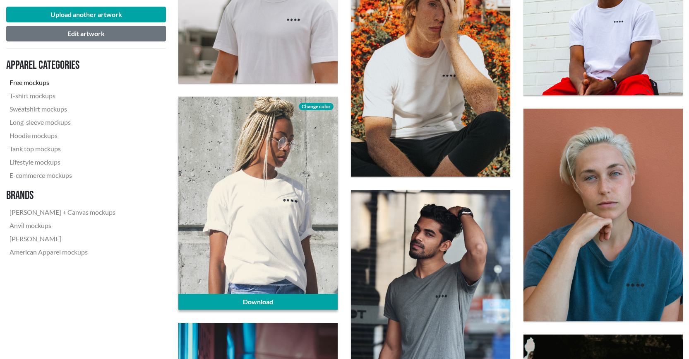
drag, startPoint x: 320, startPoint y: 107, endPoint x: 328, endPoint y: 107, distance: 8.3
click at [320, 107] on span "Change color" at bounding box center [316, 106] width 35 height 7
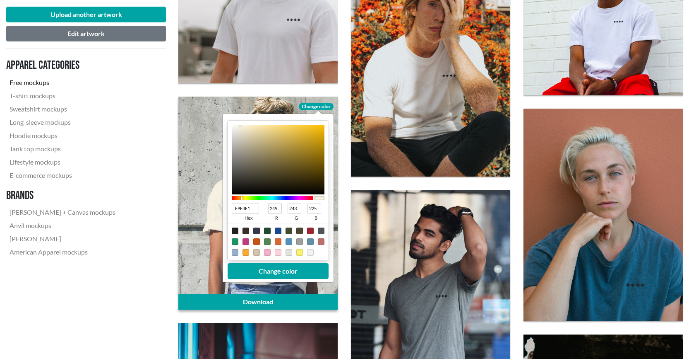
click at [241, 126] on div at bounding box center [278, 160] width 93 height 70
click at [269, 270] on button "Change color" at bounding box center [278, 271] width 101 height 16
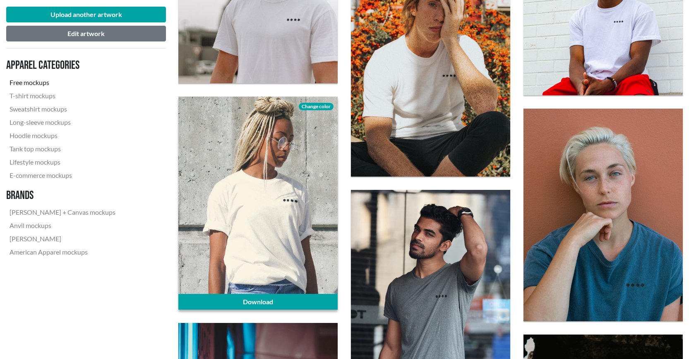
click at [234, 289] on div at bounding box center [257, 202] width 159 height 212
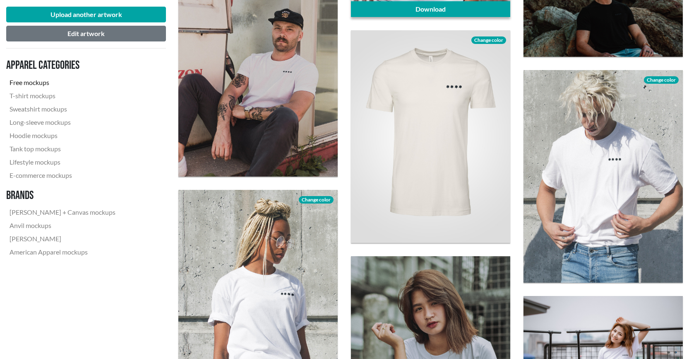
scroll to position [1325, 0]
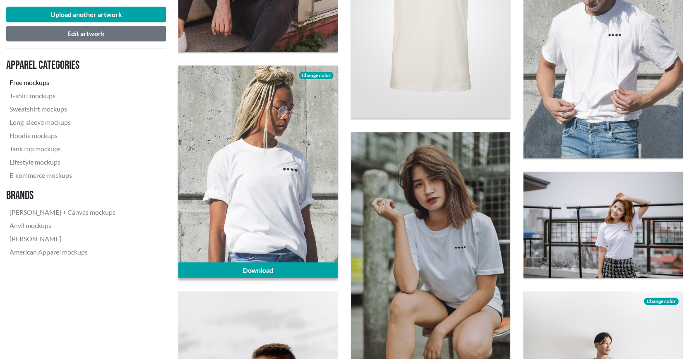
click at [322, 74] on span "Change color" at bounding box center [316, 75] width 35 height 7
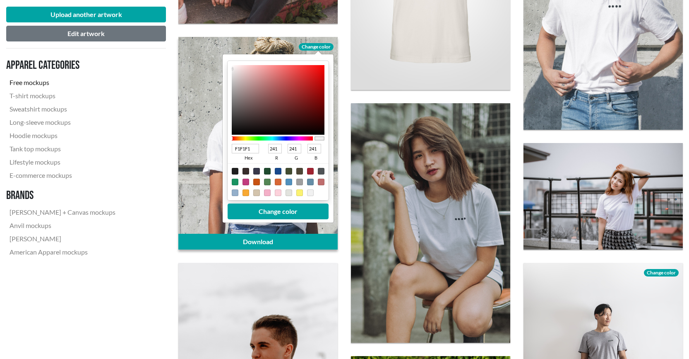
scroll to position [1366, 0]
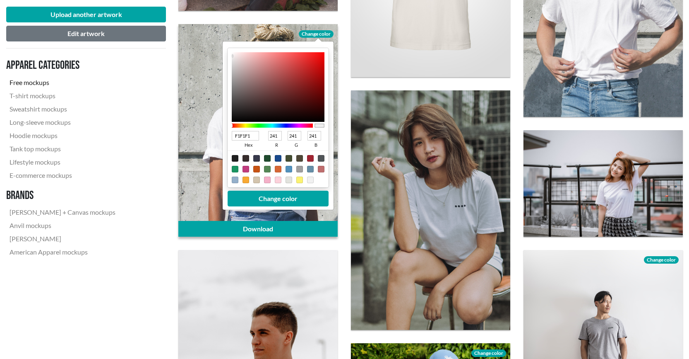
drag, startPoint x: 255, startPoint y: 135, endPoint x: 236, endPoint y: 133, distance: 18.7
click at [236, 133] on input "F1F1F1" at bounding box center [245, 136] width 27 height 10
paste input "4EADC"
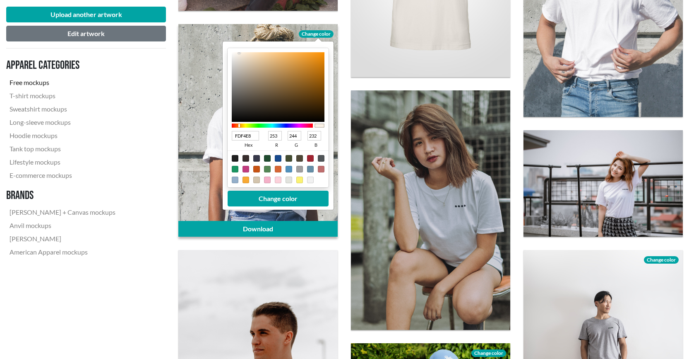
click at [239, 53] on div at bounding box center [240, 53] width 2 height 2
click at [281, 198] on button "Change color" at bounding box center [278, 198] width 101 height 16
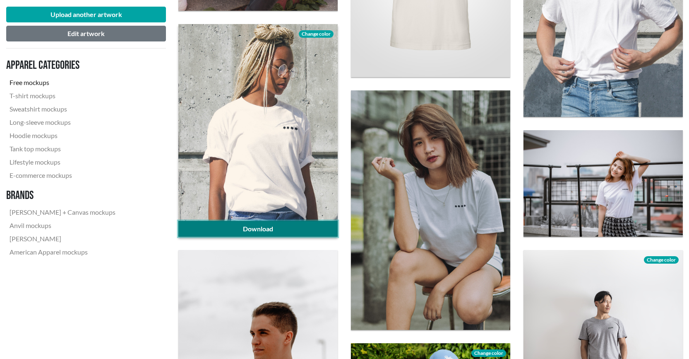
click at [263, 223] on link "Download" at bounding box center [257, 229] width 159 height 16
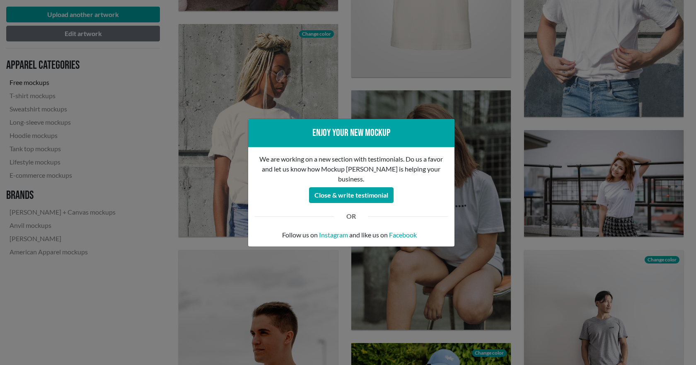
drag, startPoint x: 114, startPoint y: 112, endPoint x: 96, endPoint y: 98, distance: 22.1
click at [114, 111] on div "Enjoy your new mockup We are working on a new section with testimonials. Do us …" at bounding box center [348, 182] width 696 height 365
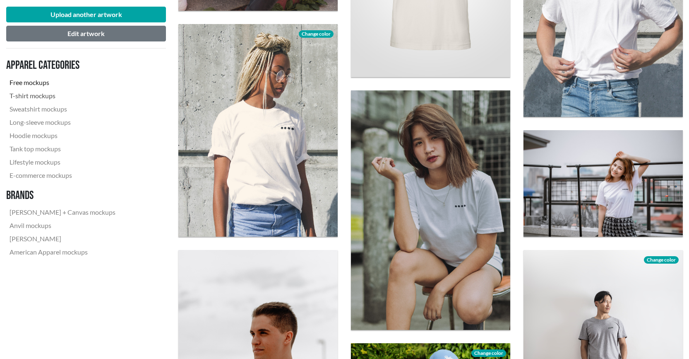
click at [38, 96] on link "T-shirt mockups" at bounding box center [62, 95] width 113 height 13
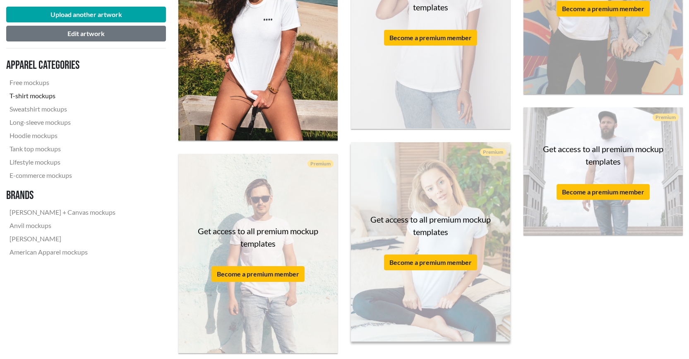
scroll to position [1891, 0]
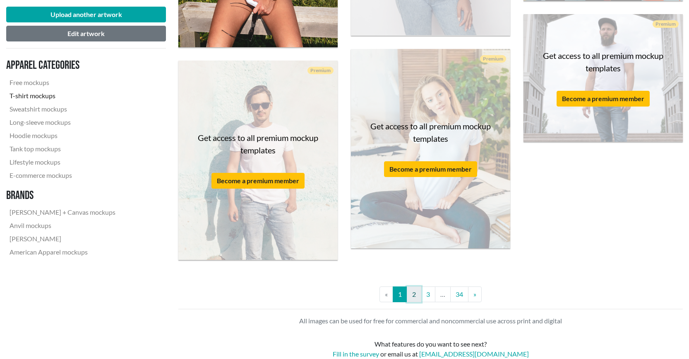
click at [421, 297] on link "2" at bounding box center [414, 294] width 14 height 16
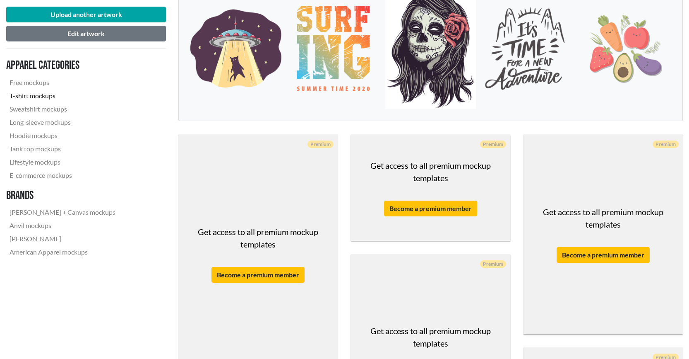
scroll to position [207, 0]
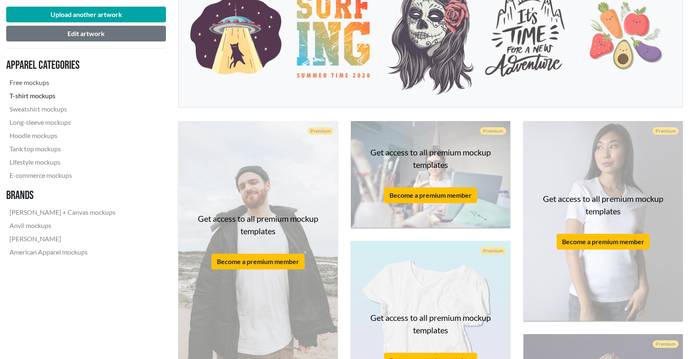
click at [49, 84] on link "Free mockups" at bounding box center [62, 82] width 113 height 13
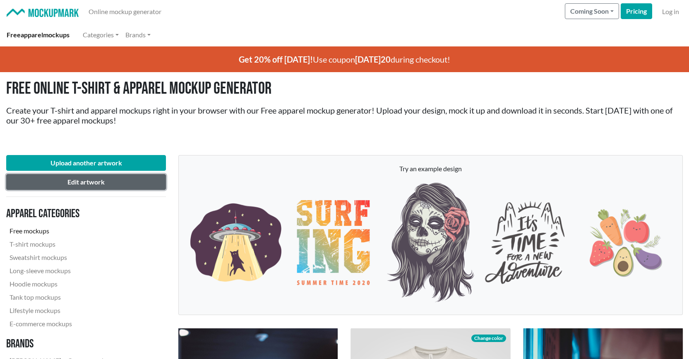
click at [142, 185] on button "Edit artwork" at bounding box center [86, 182] width 160 height 16
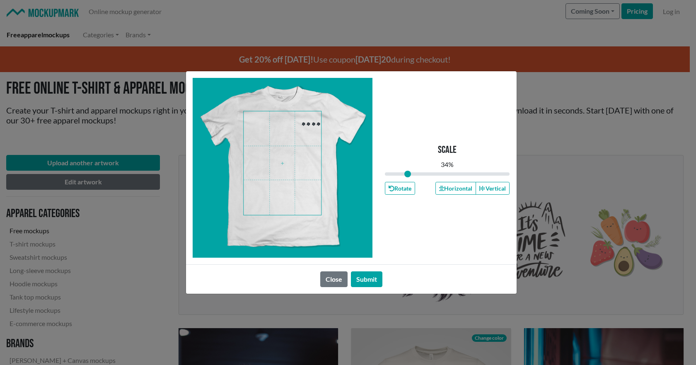
click at [126, 162] on div "Scale 34 % Rotate Horizontal Vertical Close Submit" at bounding box center [348, 182] width 696 height 365
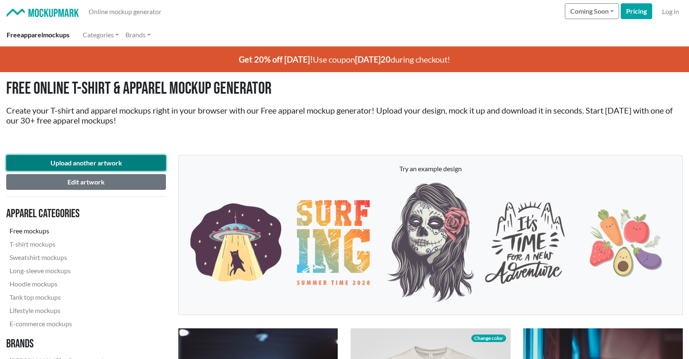
click at [126, 162] on button "Upload another artwork" at bounding box center [86, 163] width 160 height 16
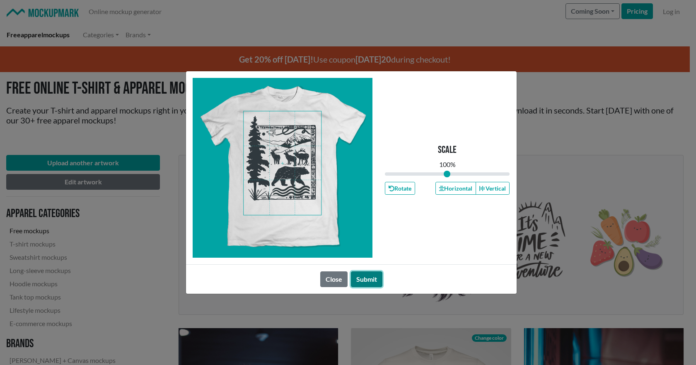
click at [366, 279] on button "Submit" at bounding box center [366, 279] width 31 height 16
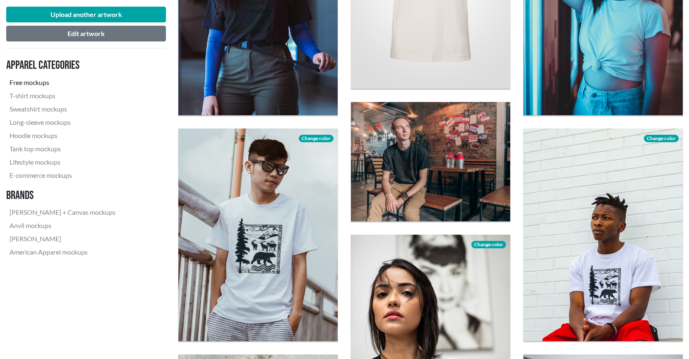
scroll to position [455, 0]
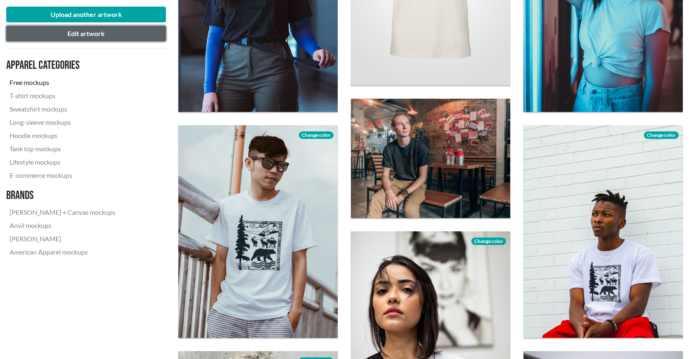
click at [126, 37] on button "Edit artwork" at bounding box center [86, 34] width 160 height 16
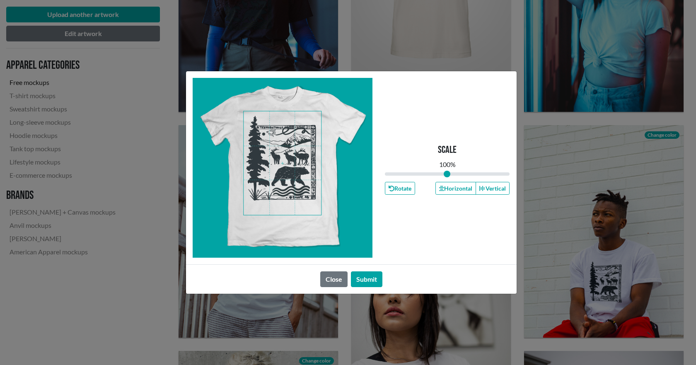
click at [285, 195] on span at bounding box center [281, 163] width 77 height 104
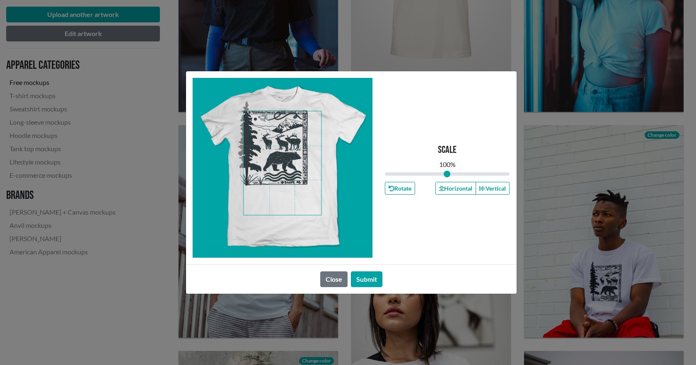
click at [295, 171] on span at bounding box center [281, 163] width 77 height 104
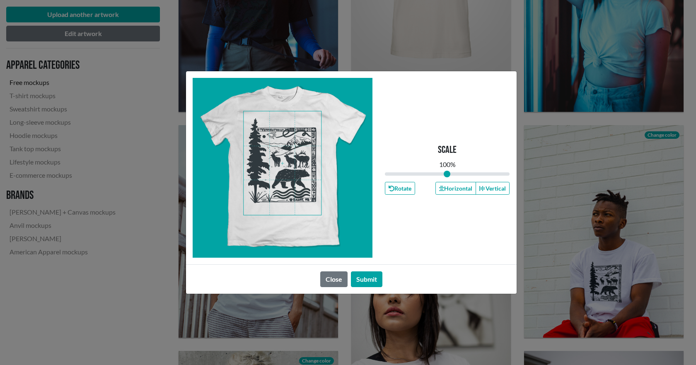
click at [313, 197] on span at bounding box center [281, 163] width 77 height 104
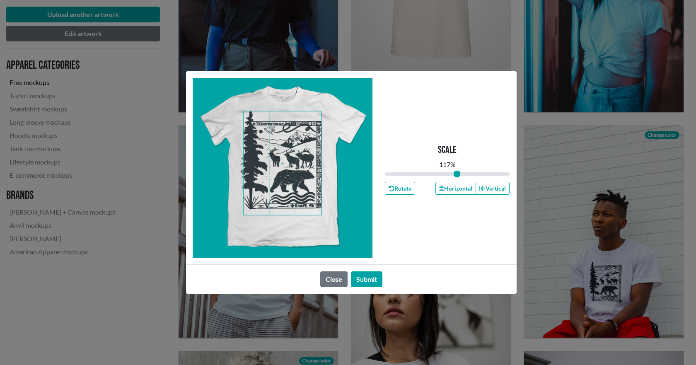
drag, startPoint x: 445, startPoint y: 176, endPoint x: 457, endPoint y: 172, distance: 12.2
click at [457, 172] on input "range" at bounding box center [447, 173] width 125 height 9
drag, startPoint x: 357, startPoint y: 278, endPoint x: 379, endPoint y: 270, distance: 23.6
click at [358, 278] on button "Submit" at bounding box center [366, 279] width 31 height 16
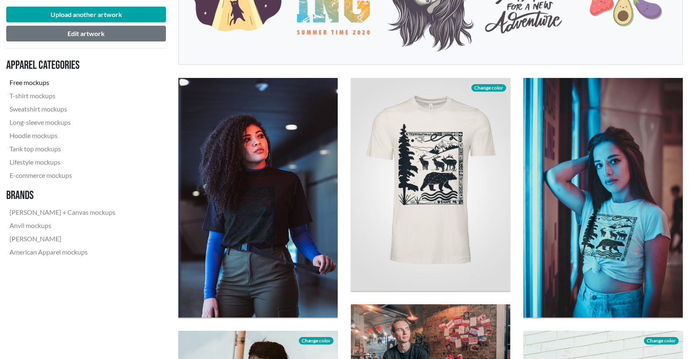
scroll to position [248, 0]
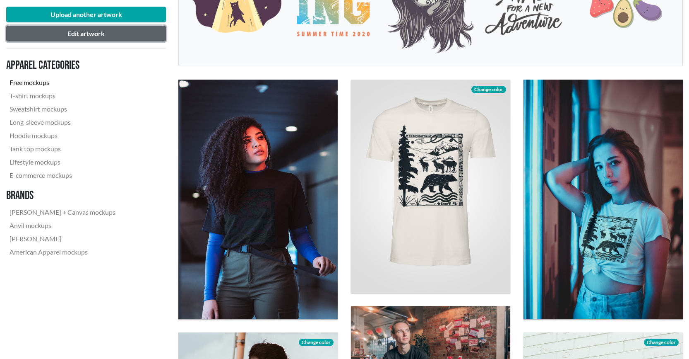
click at [100, 34] on button "Edit artwork" at bounding box center [86, 34] width 160 height 16
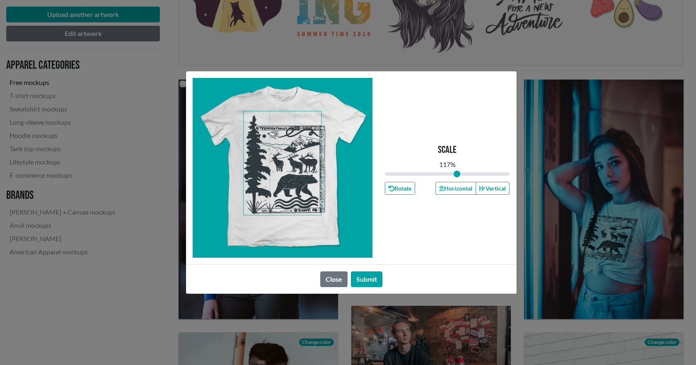
click at [279, 176] on span at bounding box center [281, 163] width 77 height 104
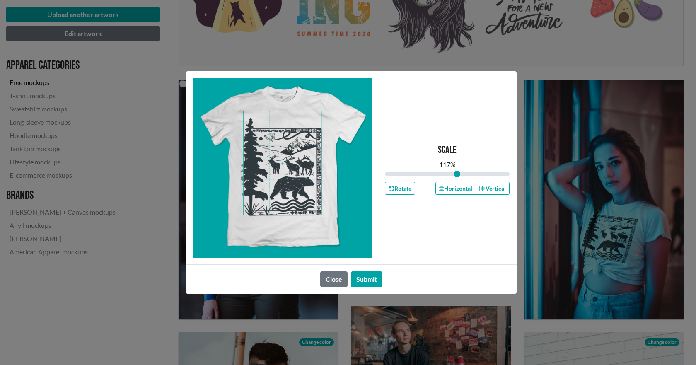
click at [287, 177] on span at bounding box center [281, 163] width 77 height 104
click at [270, 157] on span at bounding box center [281, 163] width 77 height 104
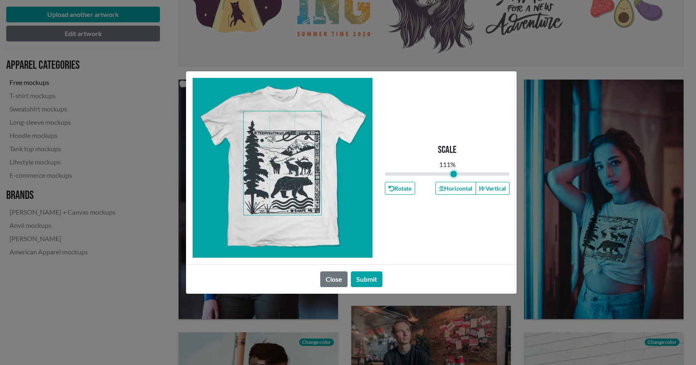
click at [453, 173] on input "range" at bounding box center [447, 173] width 125 height 9
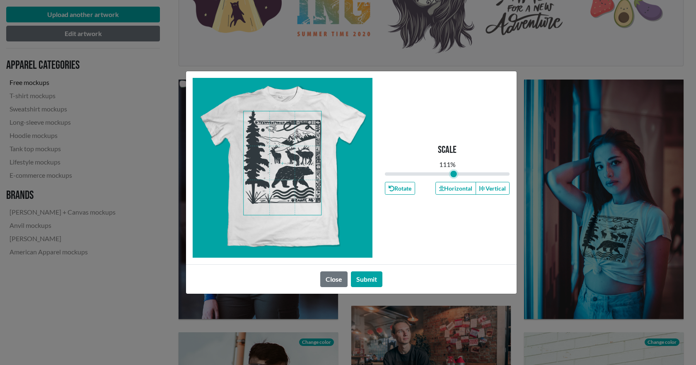
click at [295, 159] on span at bounding box center [281, 163] width 77 height 104
click at [370, 276] on button "Submit" at bounding box center [366, 279] width 31 height 16
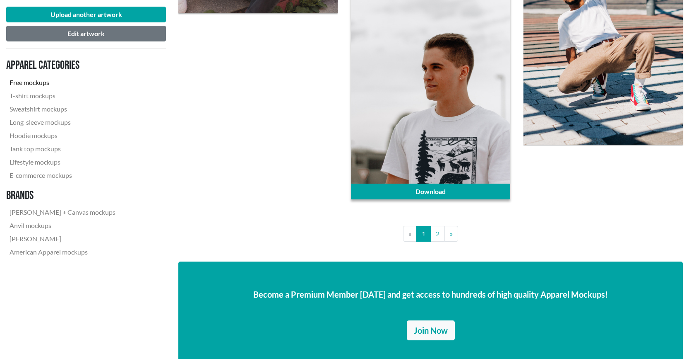
scroll to position [1781, 0]
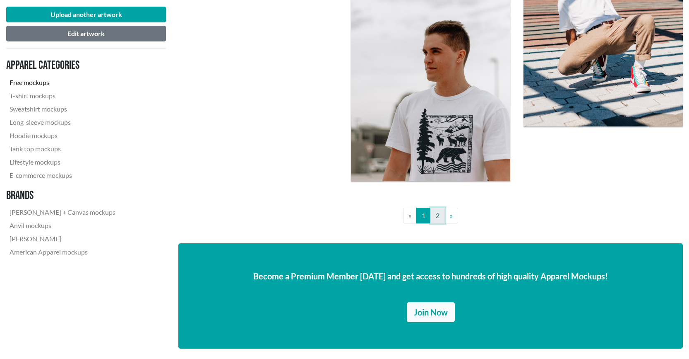
click at [435, 219] on link "2" at bounding box center [438, 215] width 14 height 16
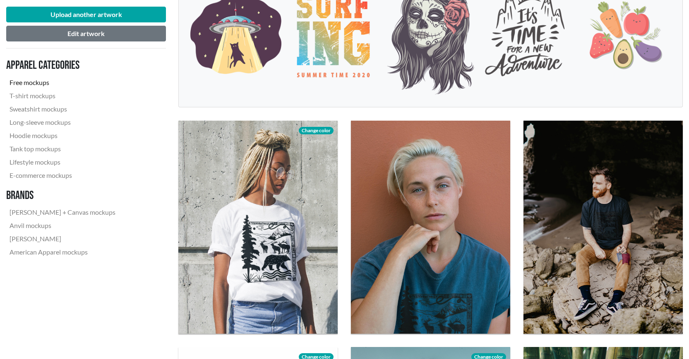
scroll to position [207, 0]
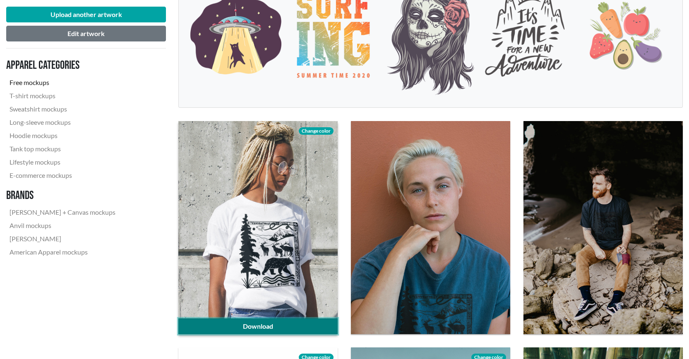
click at [268, 328] on link "Download" at bounding box center [257, 326] width 159 height 16
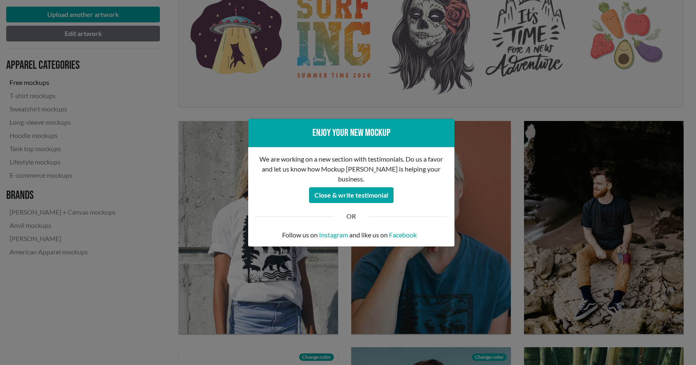
click at [152, 201] on div "Enjoy your new mockup We are working on a new section with testimonials. Do us …" at bounding box center [348, 182] width 696 height 365
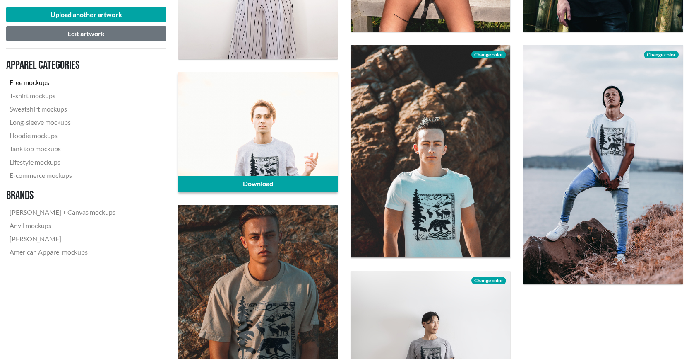
scroll to position [745, 0]
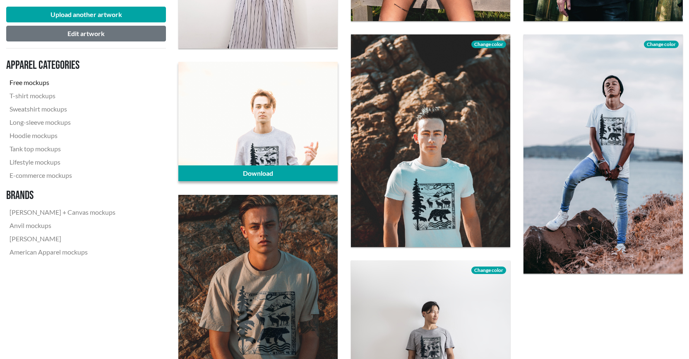
click at [296, 86] on div at bounding box center [257, 122] width 159 height 120
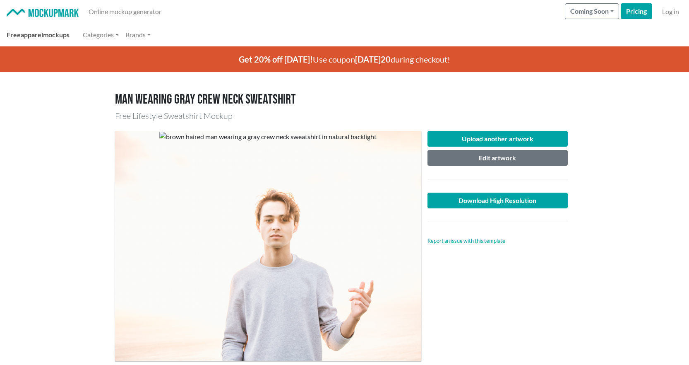
click at [30, 41] on link "Free apparel mockups" at bounding box center [38, 35] width 70 height 17
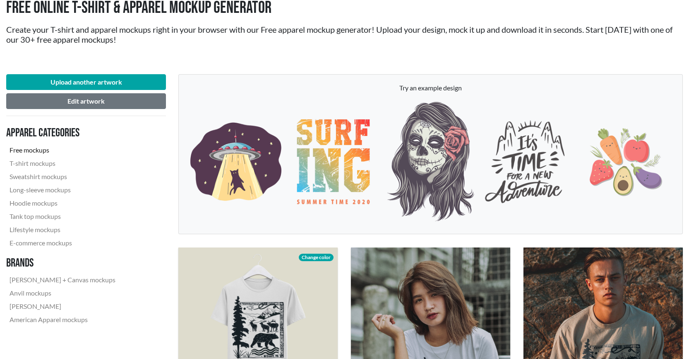
scroll to position [83, 0]
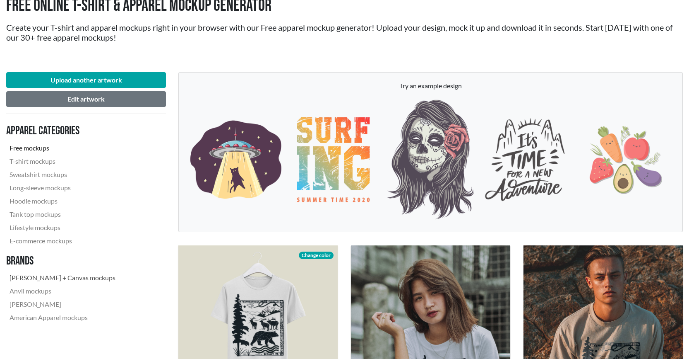
click at [65, 275] on link "[PERSON_NAME] + Canvas mockups" at bounding box center [62, 277] width 113 height 13
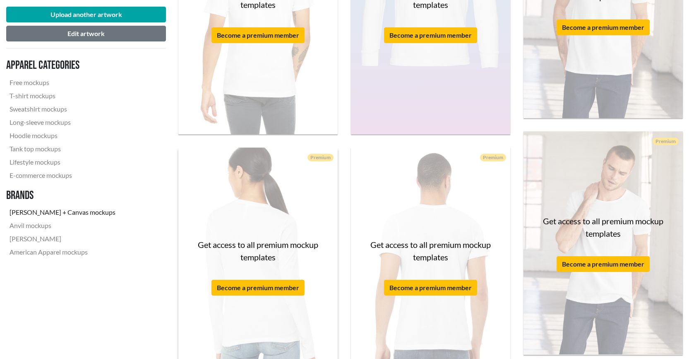
scroll to position [455, 0]
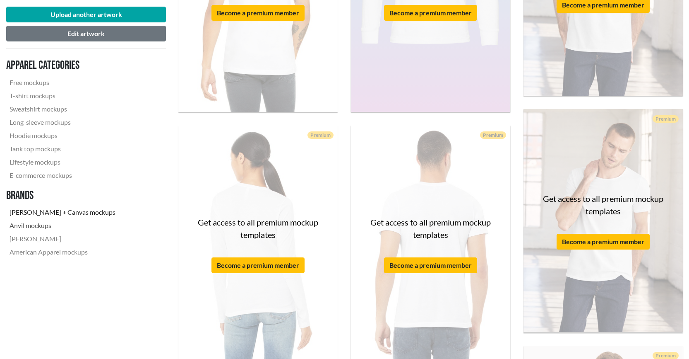
click at [19, 227] on link "Anvil mockups" at bounding box center [62, 225] width 113 height 13
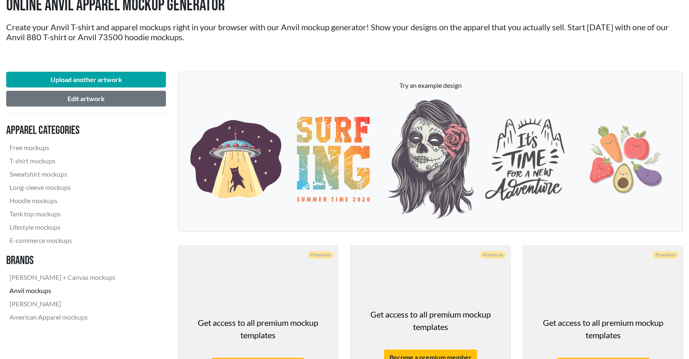
scroll to position [207, 0]
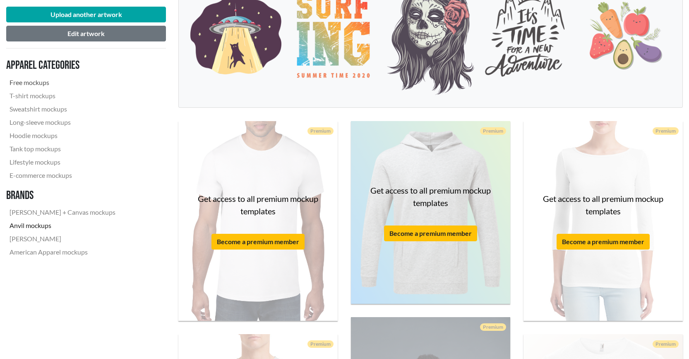
click at [46, 82] on link "Free mockups" at bounding box center [62, 82] width 113 height 13
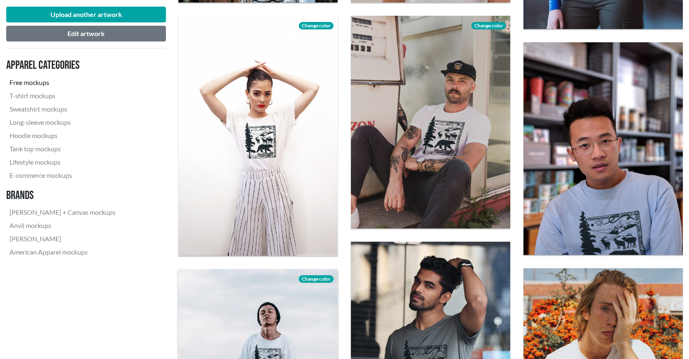
scroll to position [663, 0]
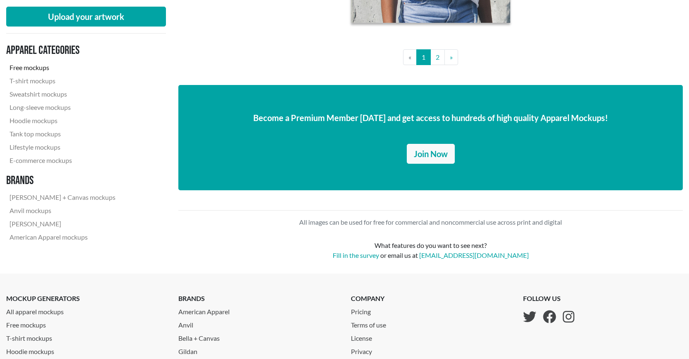
scroll to position [1855, 0]
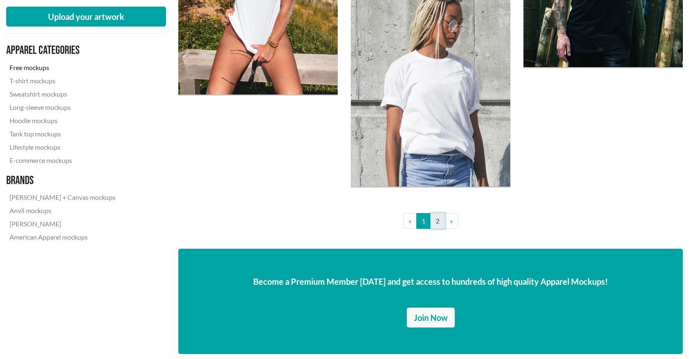
click at [439, 217] on link "2" at bounding box center [438, 221] width 14 height 16
